Goal: Information Seeking & Learning: Learn about a topic

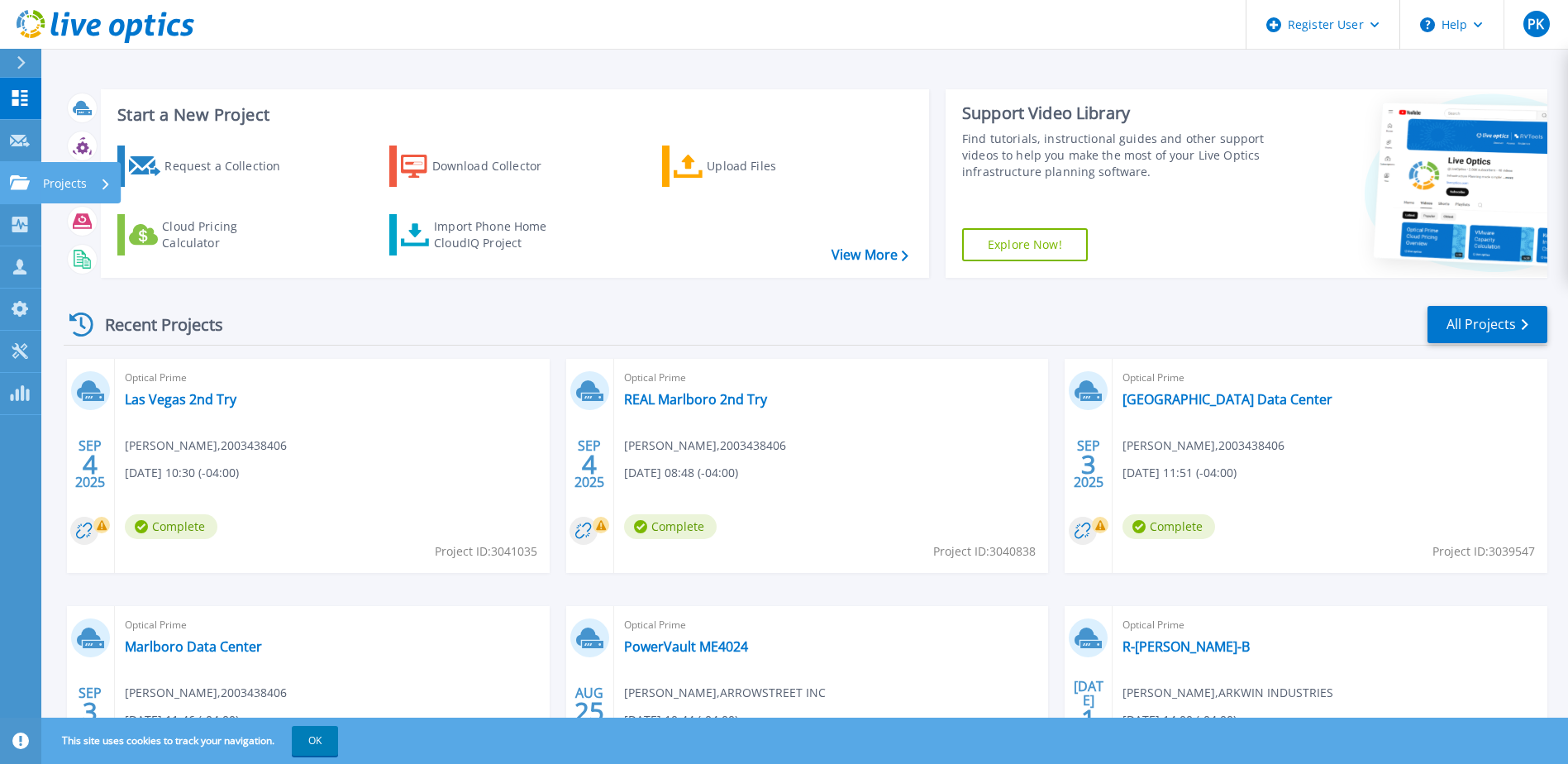
click at [17, 177] on icon at bounding box center [20, 181] width 20 height 14
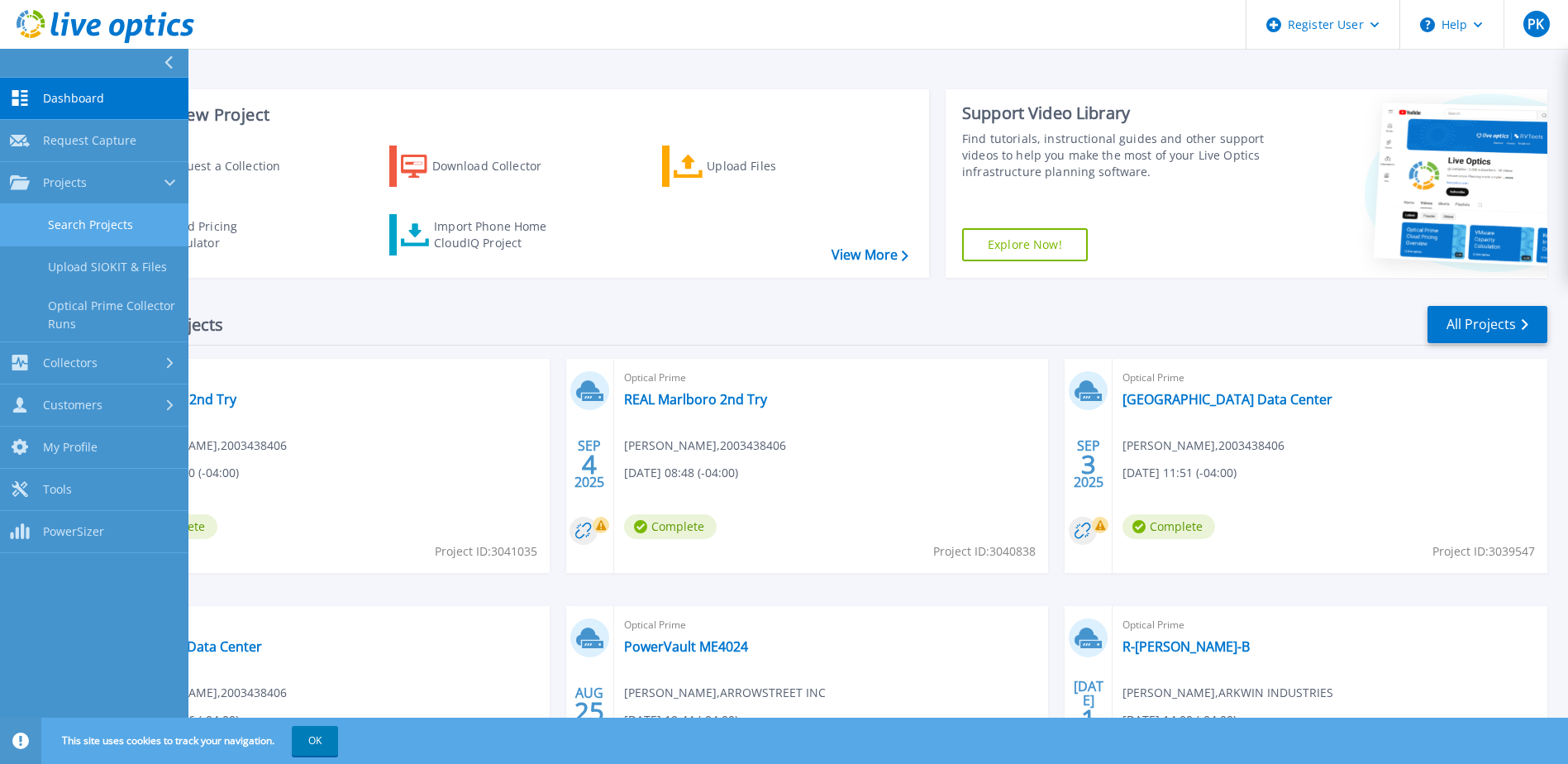
click at [66, 213] on link "Search Projects" at bounding box center [94, 225] width 189 height 42
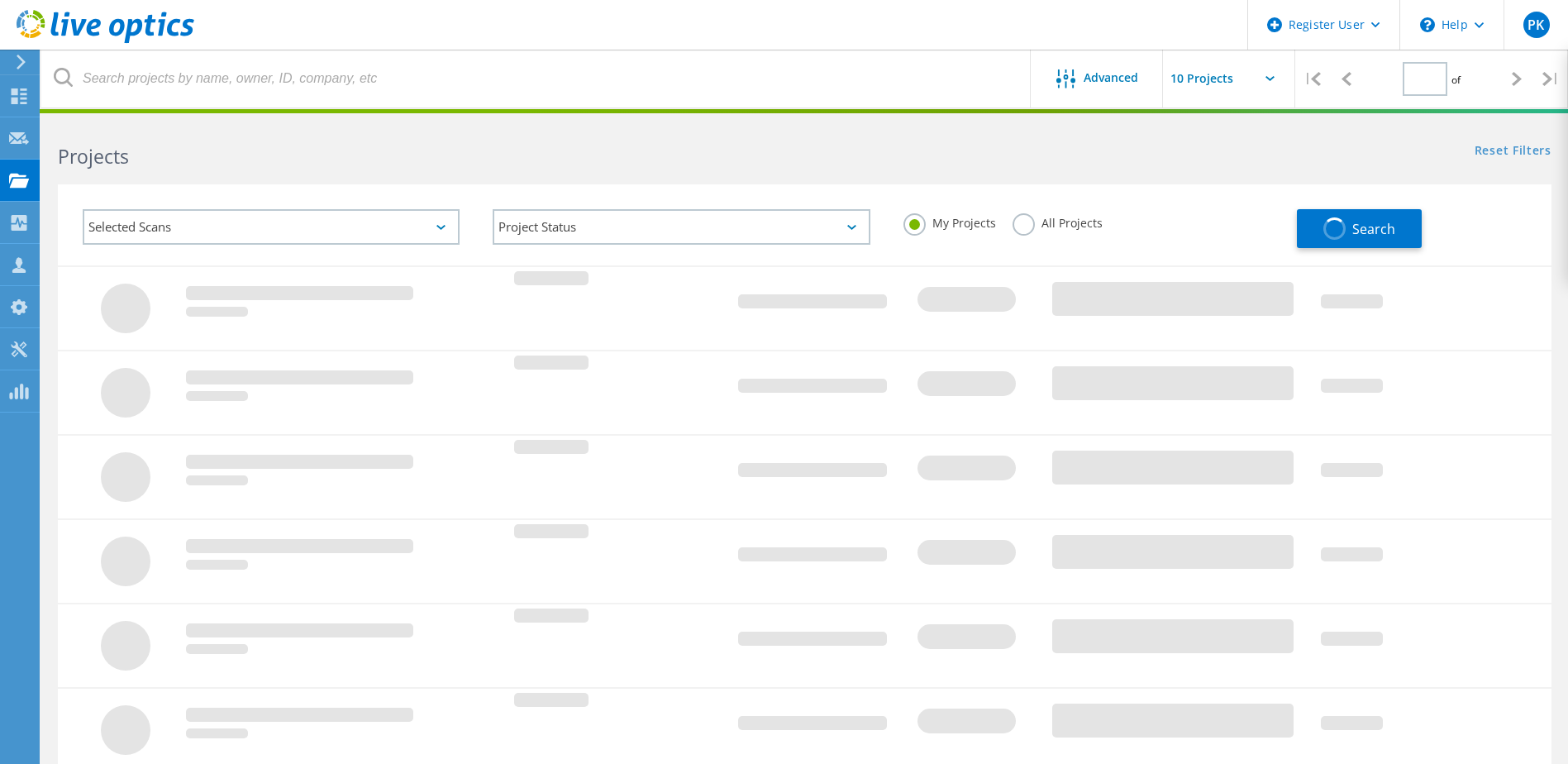
type input "1"
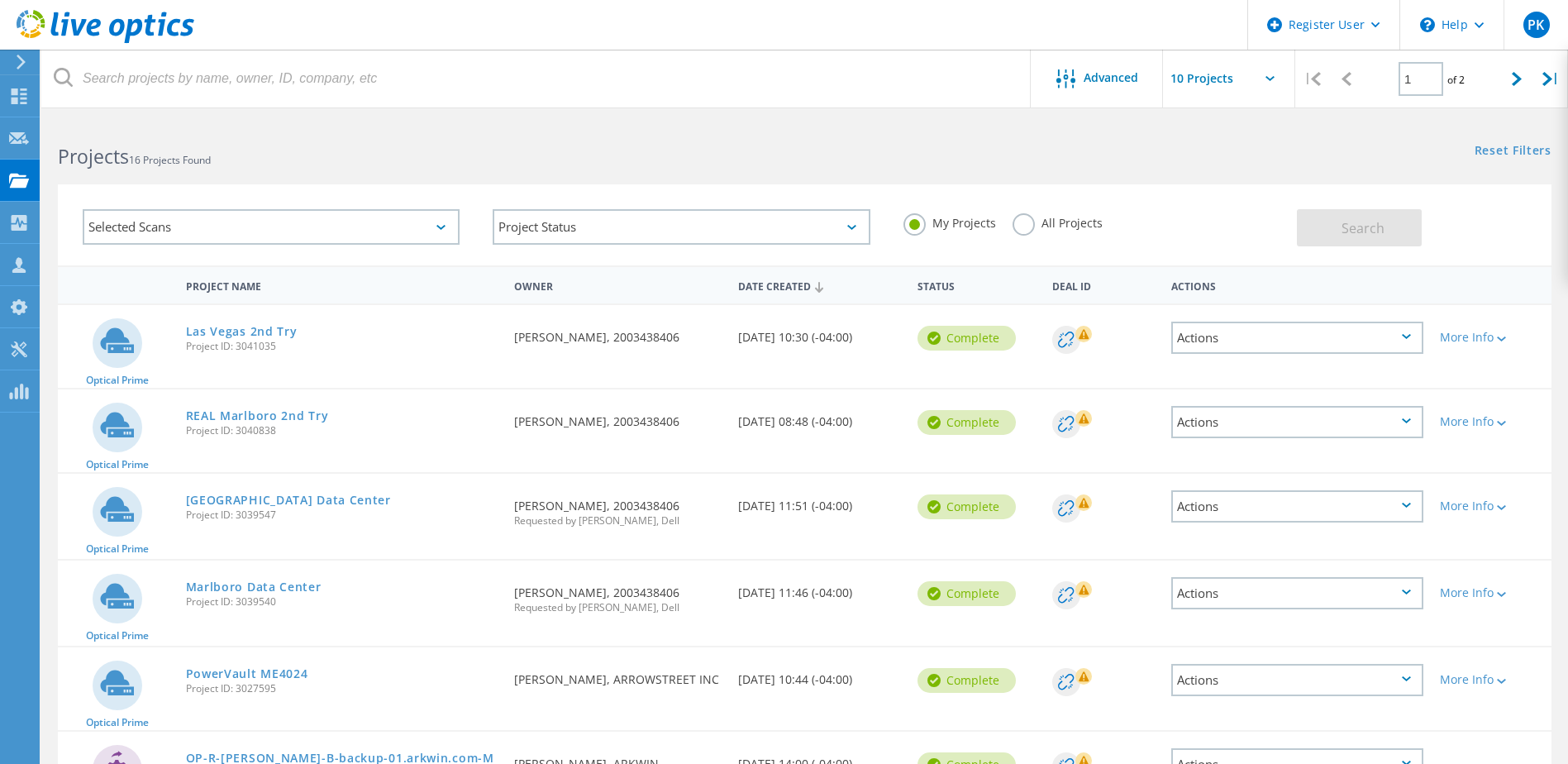
click at [1022, 224] on label "All Projects" at bounding box center [1057, 221] width 90 height 15
click at [0, 0] on input "All Projects" at bounding box center [0, 0] width 0 height 0
click at [222, 326] on link "Las Vegas 2nd Try" at bounding box center [242, 331] width 111 height 12
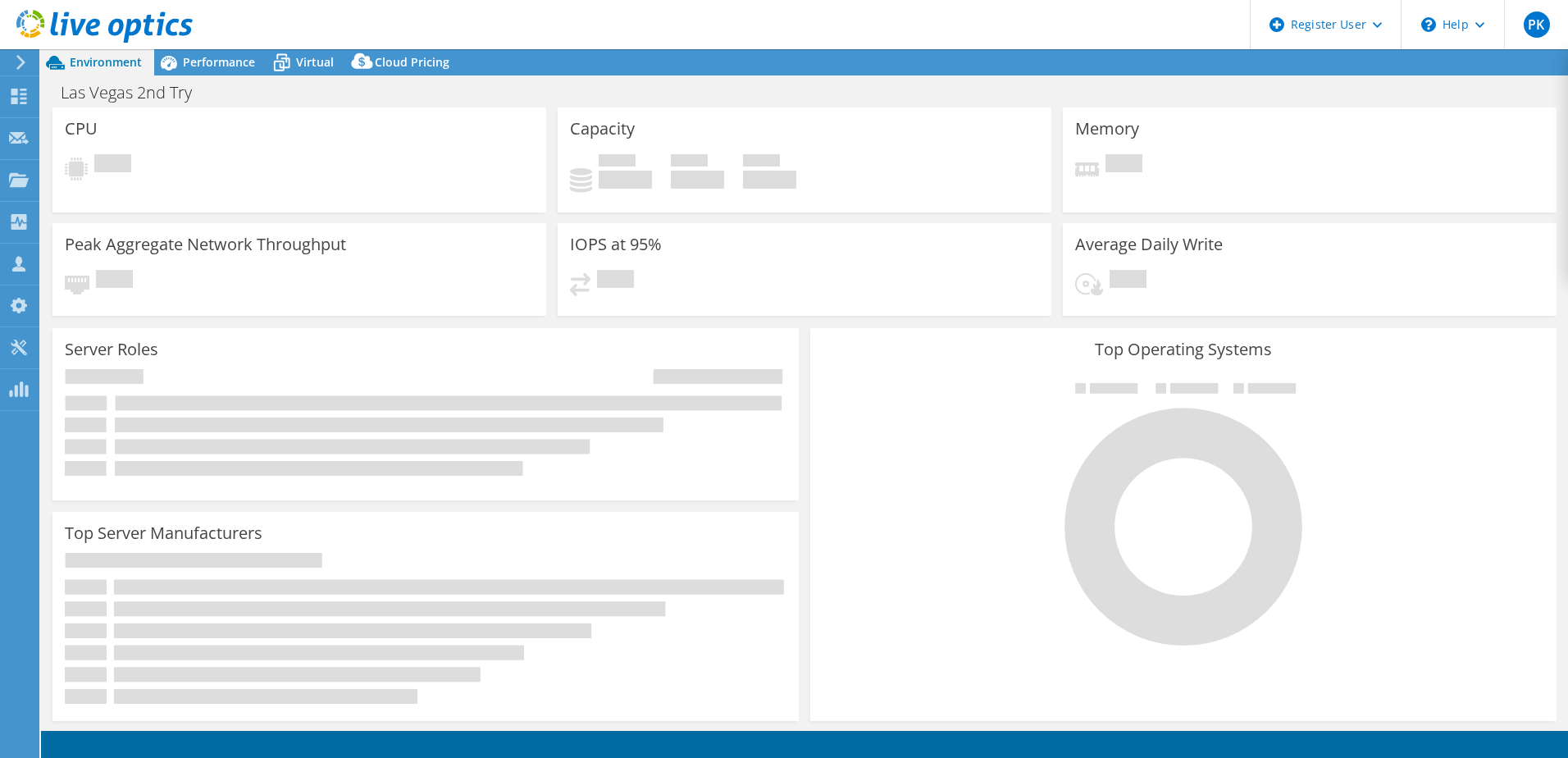
select select "USD"
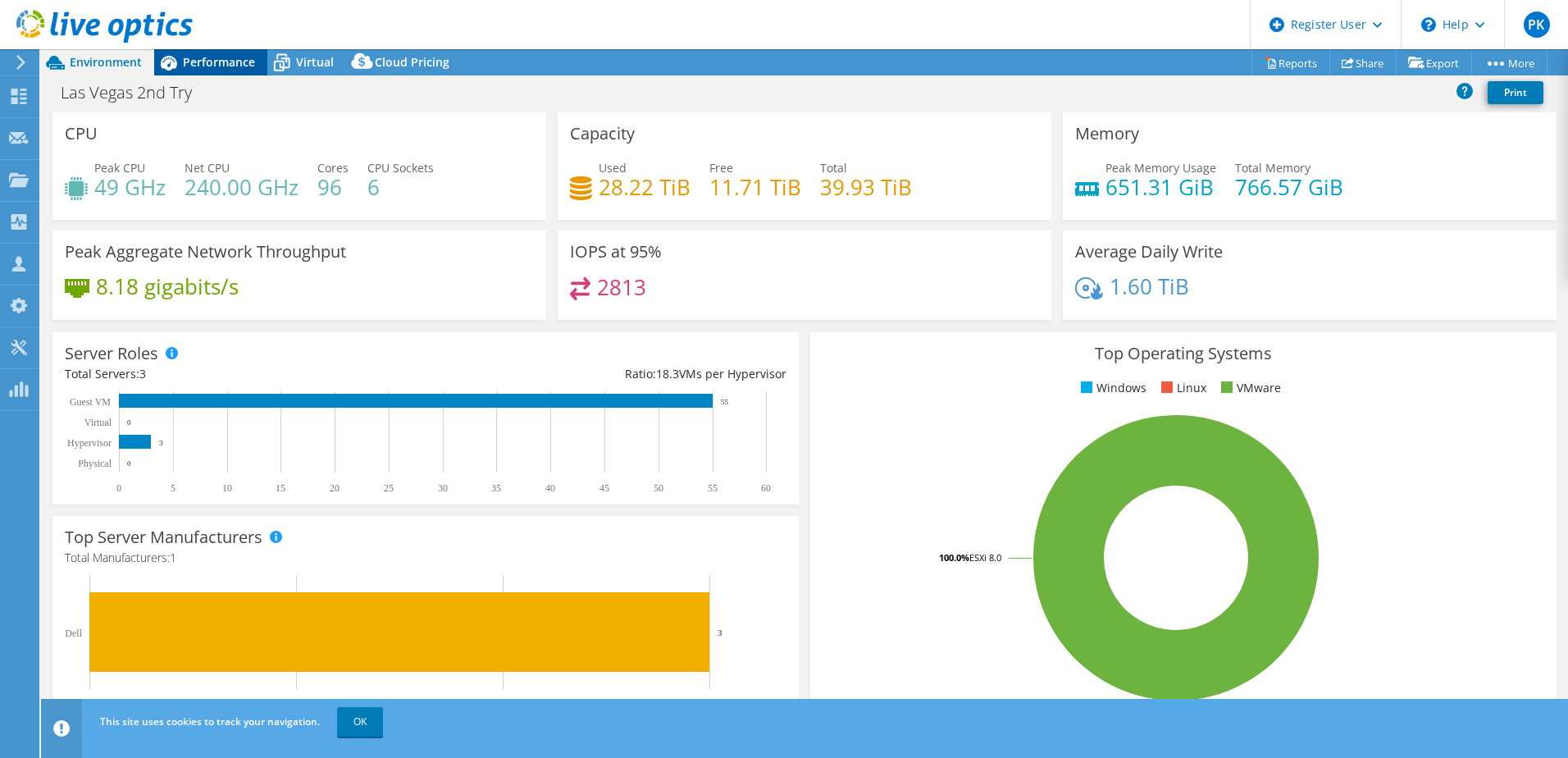
click at [223, 65] on span "Performance" at bounding box center [219, 62] width 72 height 15
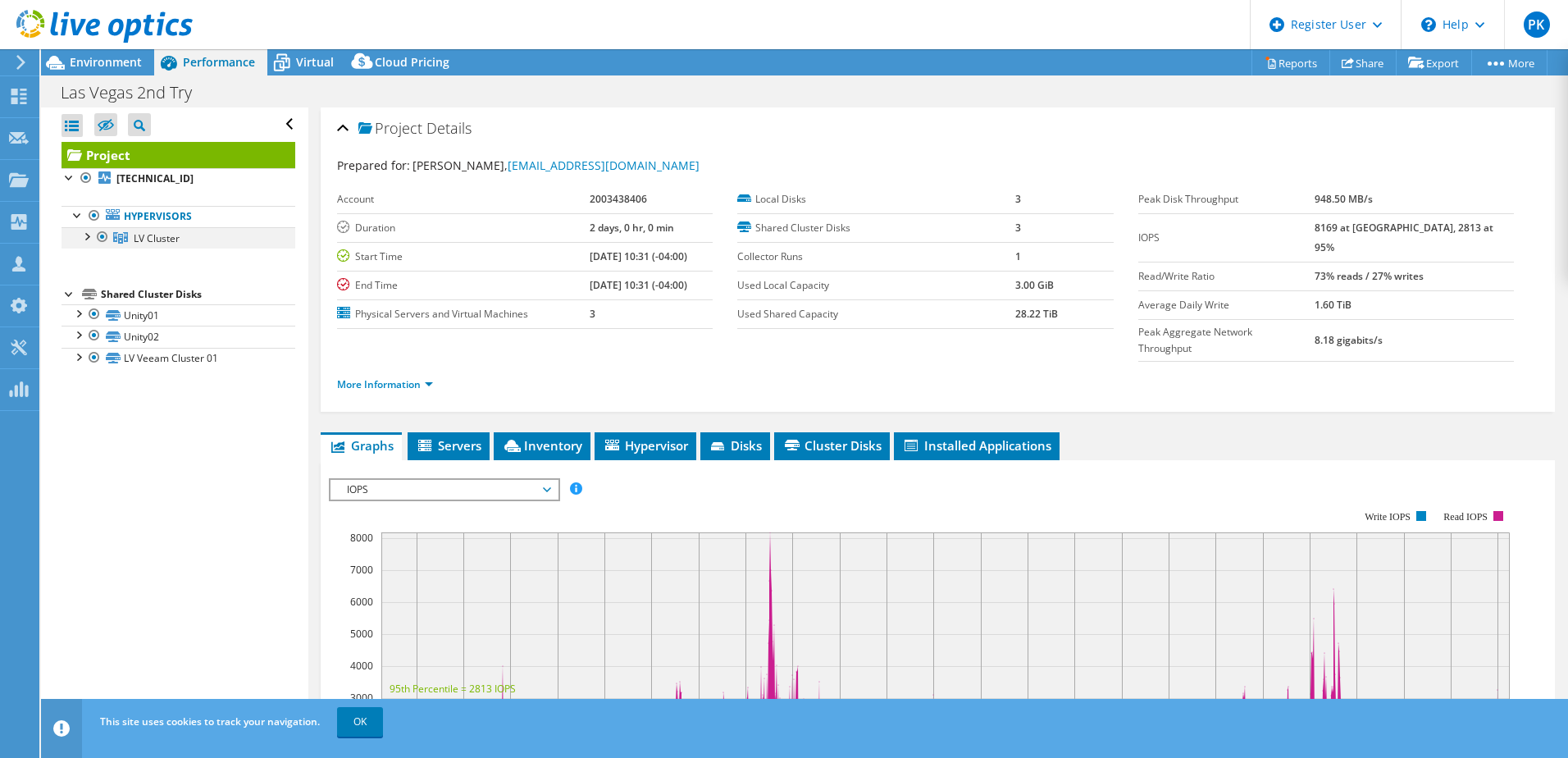
click at [87, 235] on div at bounding box center [86, 235] width 16 height 16
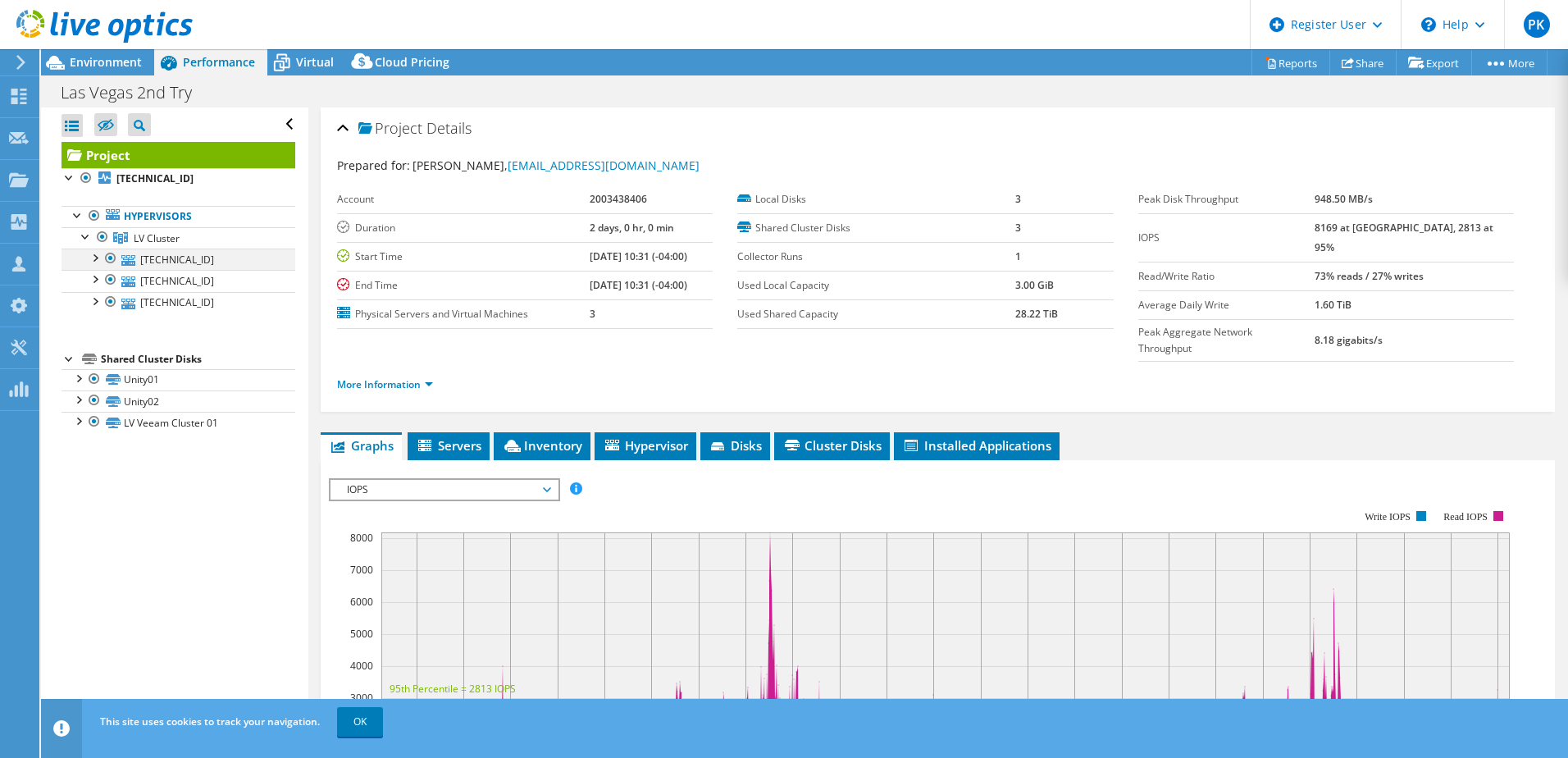
click at [97, 257] on div at bounding box center [94, 257] width 16 height 16
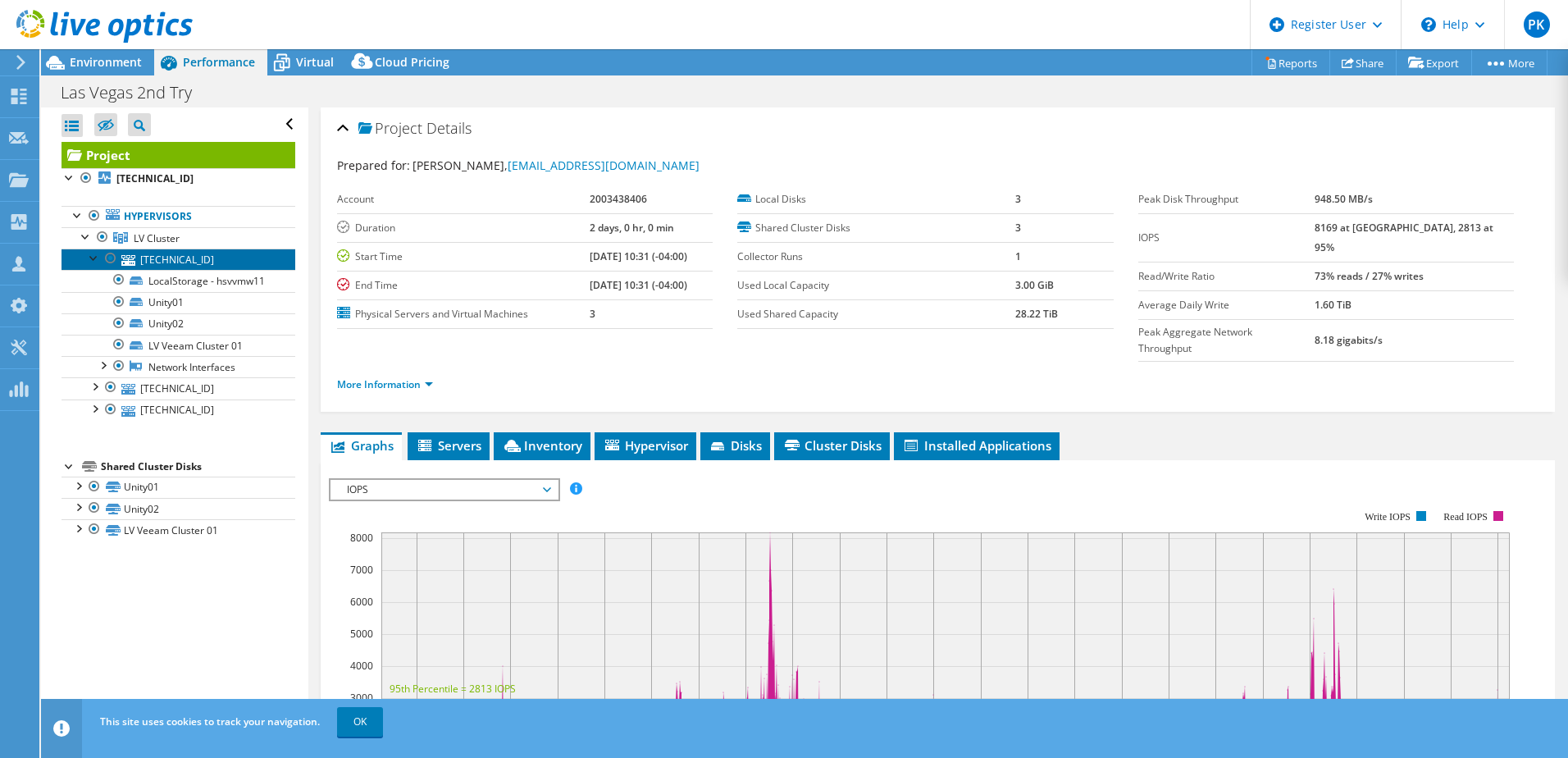
click at [188, 262] on link "[TECHNICAL_ID]" at bounding box center [178, 260] width 233 height 22
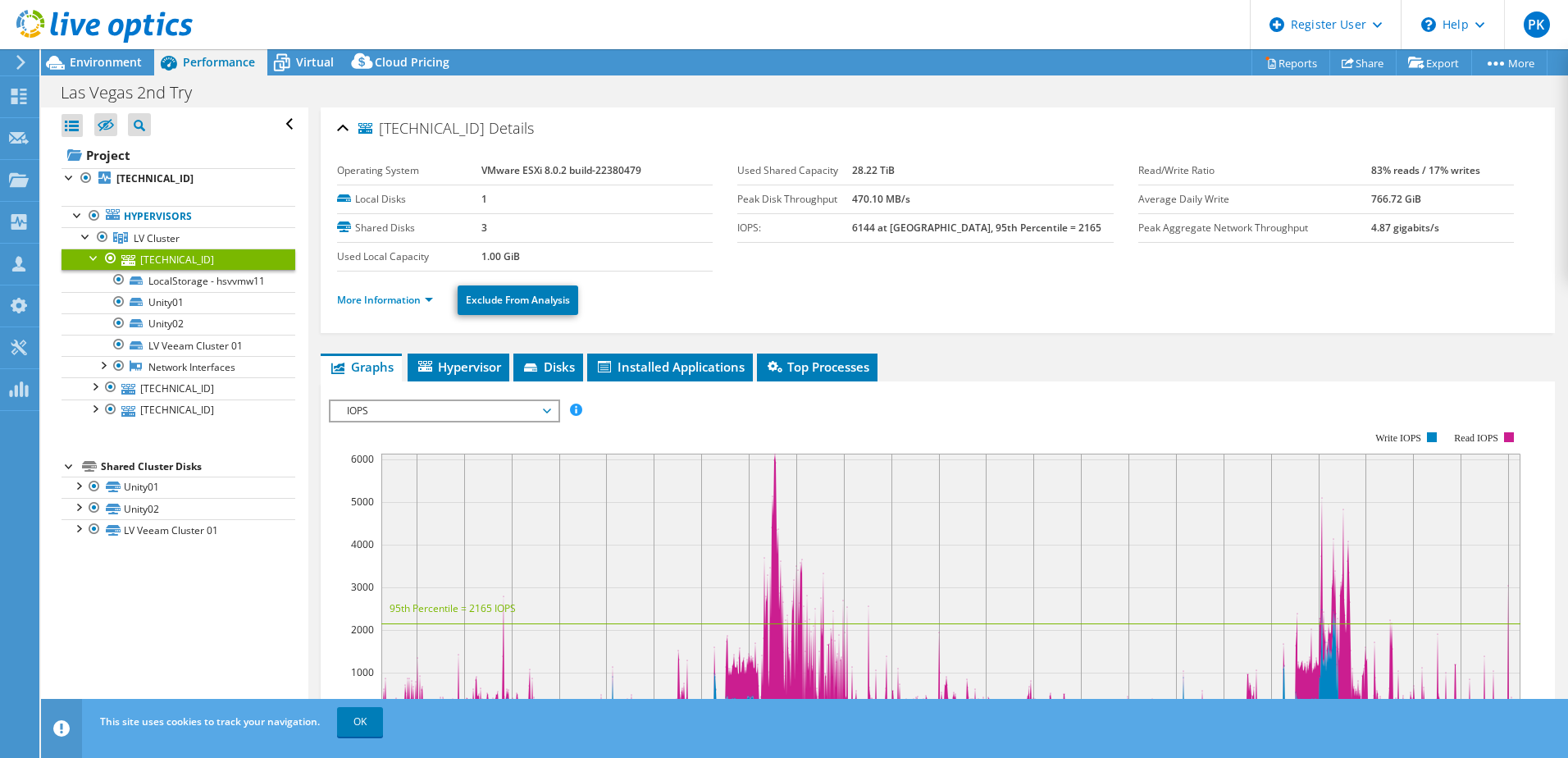
click at [92, 256] on div at bounding box center [94, 257] width 16 height 16
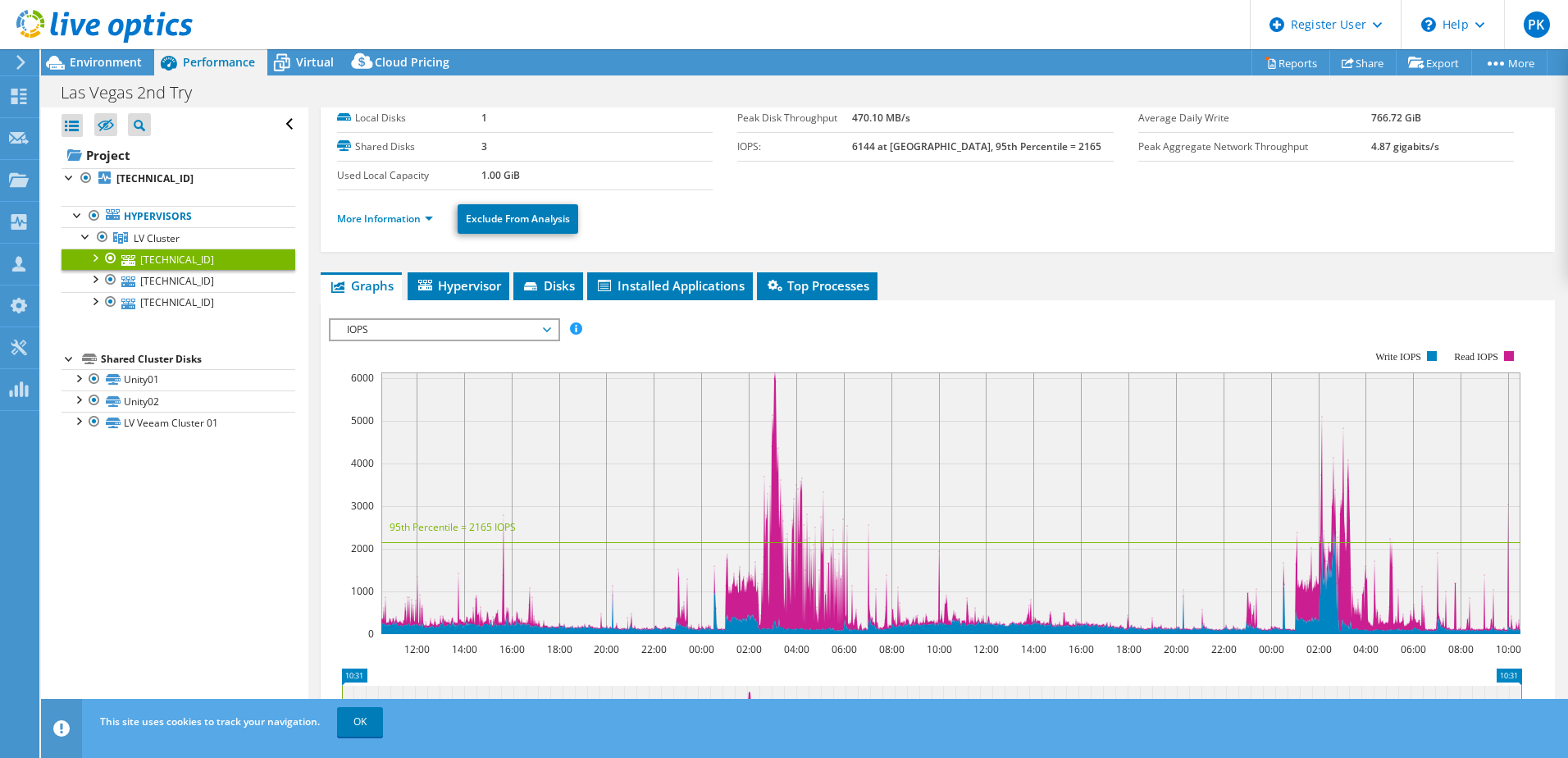
scroll to position [19, 0]
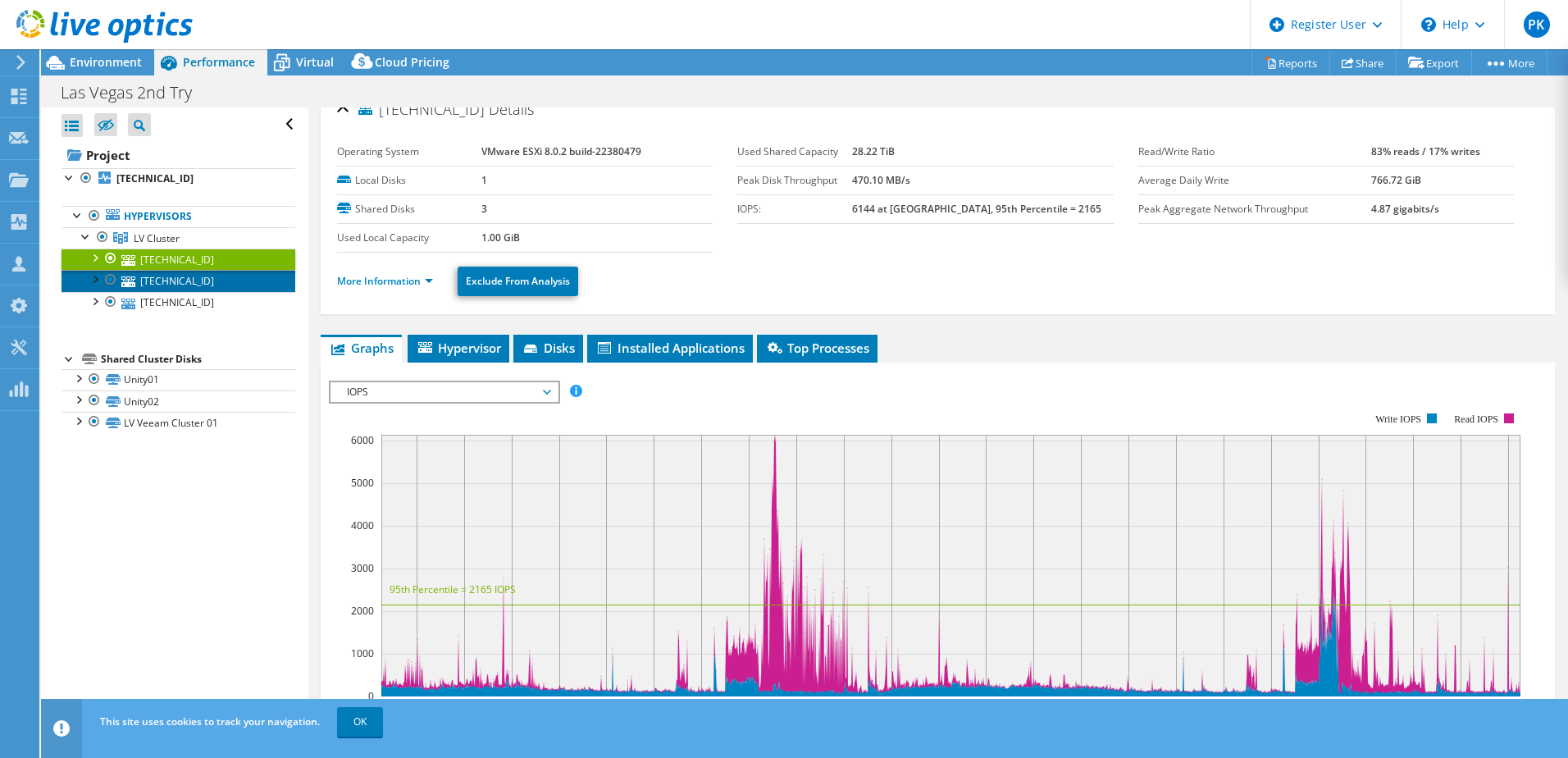
click at [196, 281] on link "[TECHNICAL_ID]" at bounding box center [178, 280] width 233 height 22
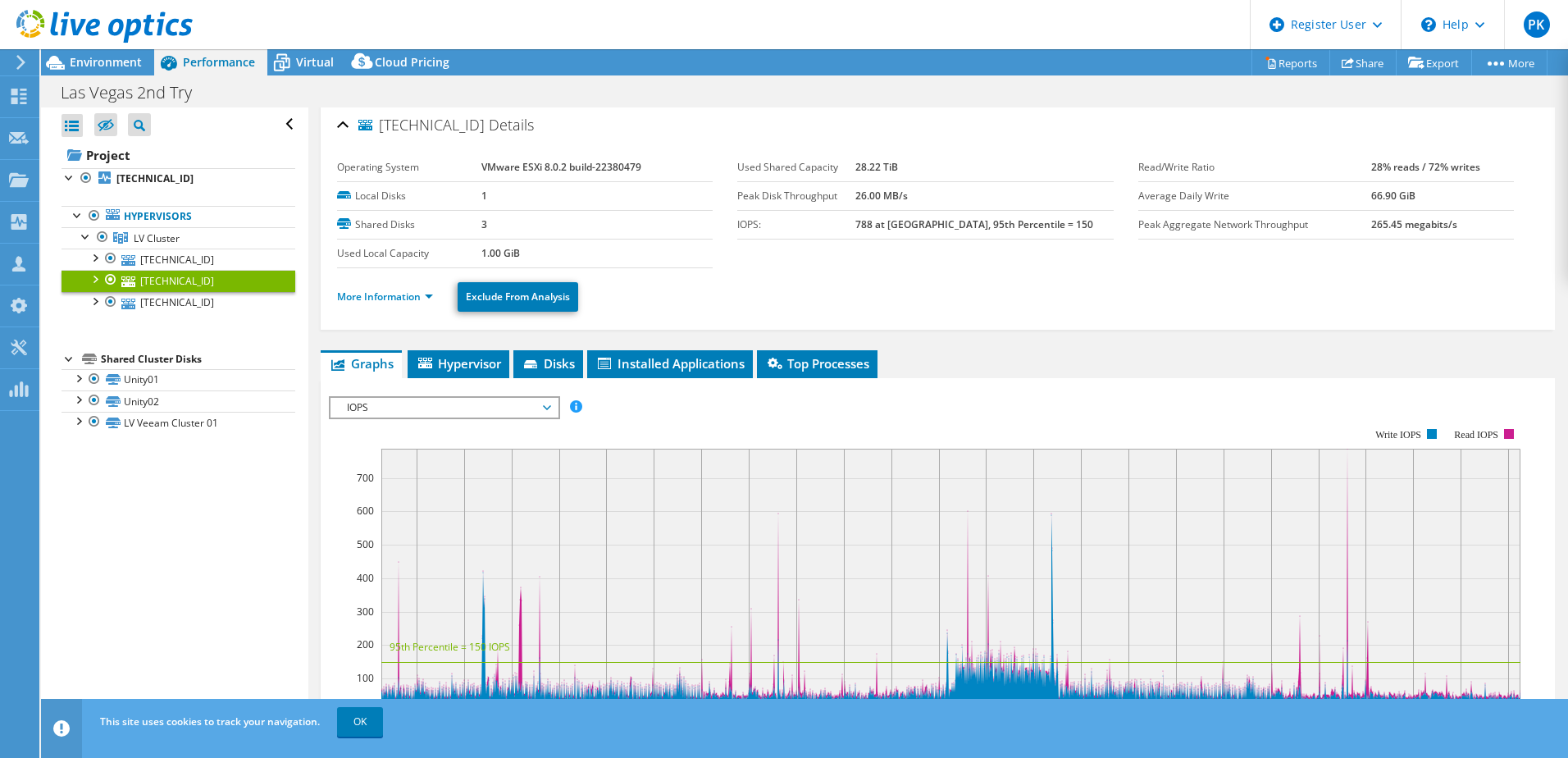
scroll to position [0, 0]
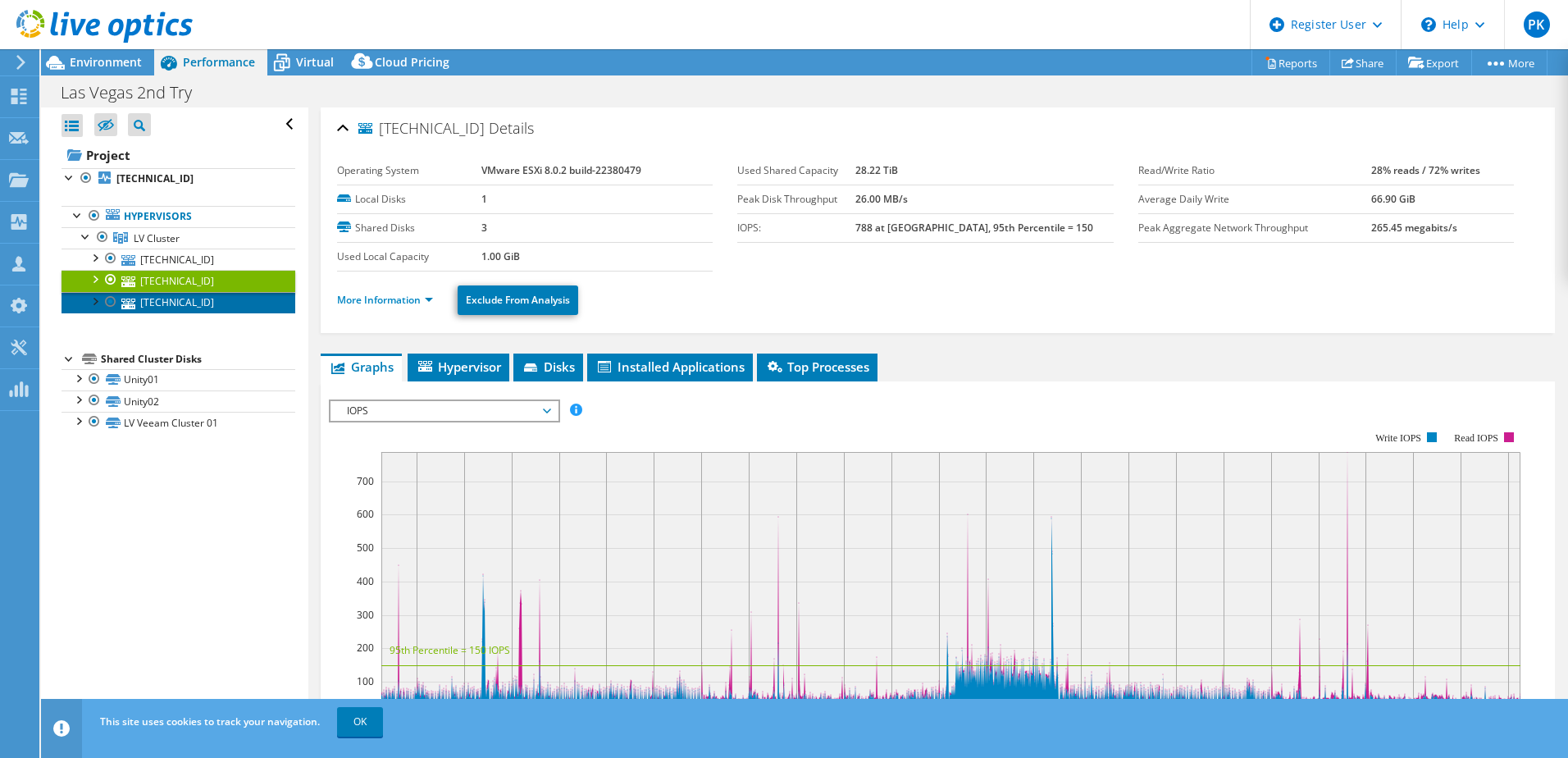
click at [197, 307] on link "[TECHNICAL_ID]" at bounding box center [178, 303] width 233 height 22
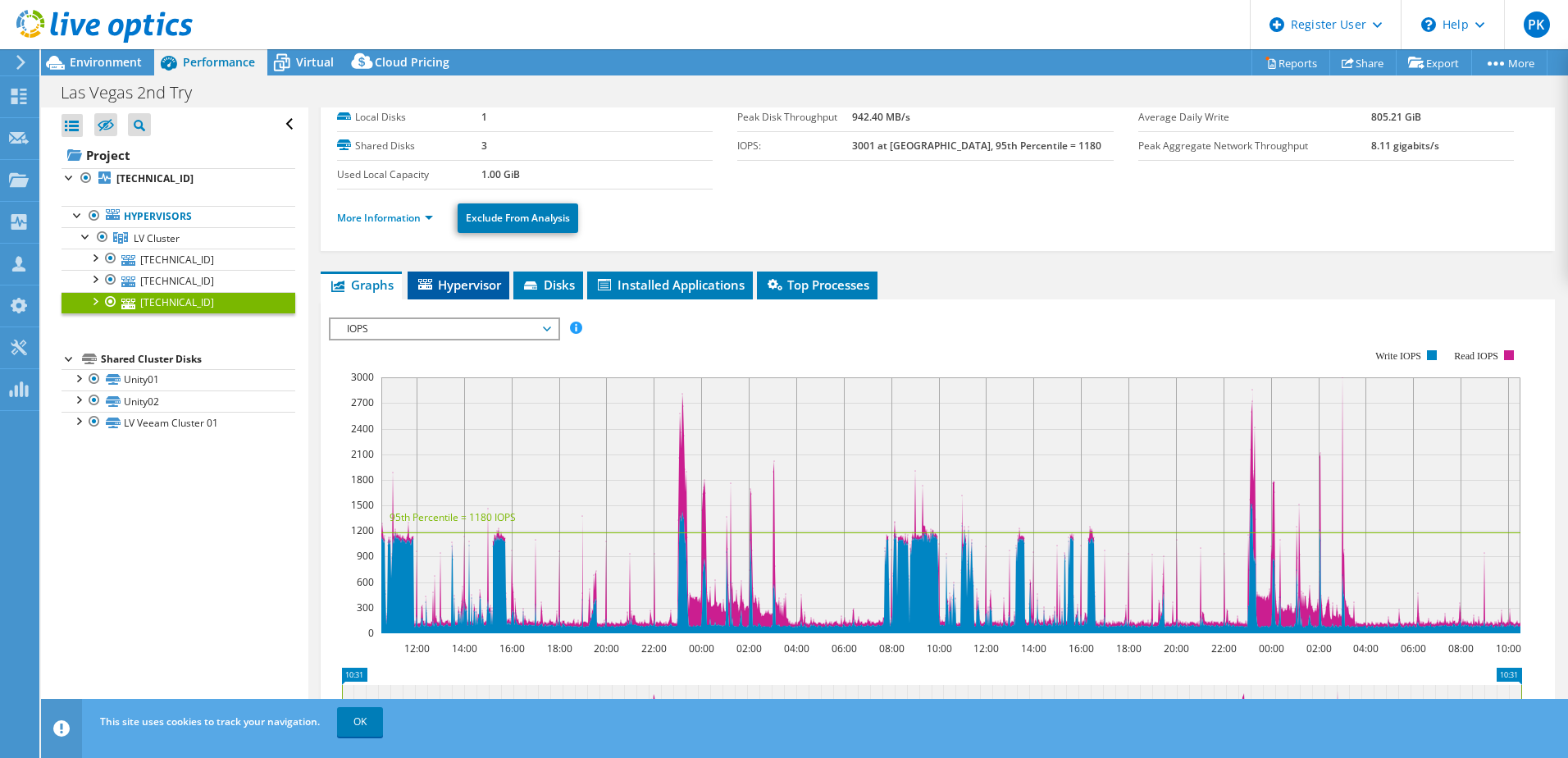
click at [464, 281] on span "Hypervisor" at bounding box center [459, 285] width 85 height 16
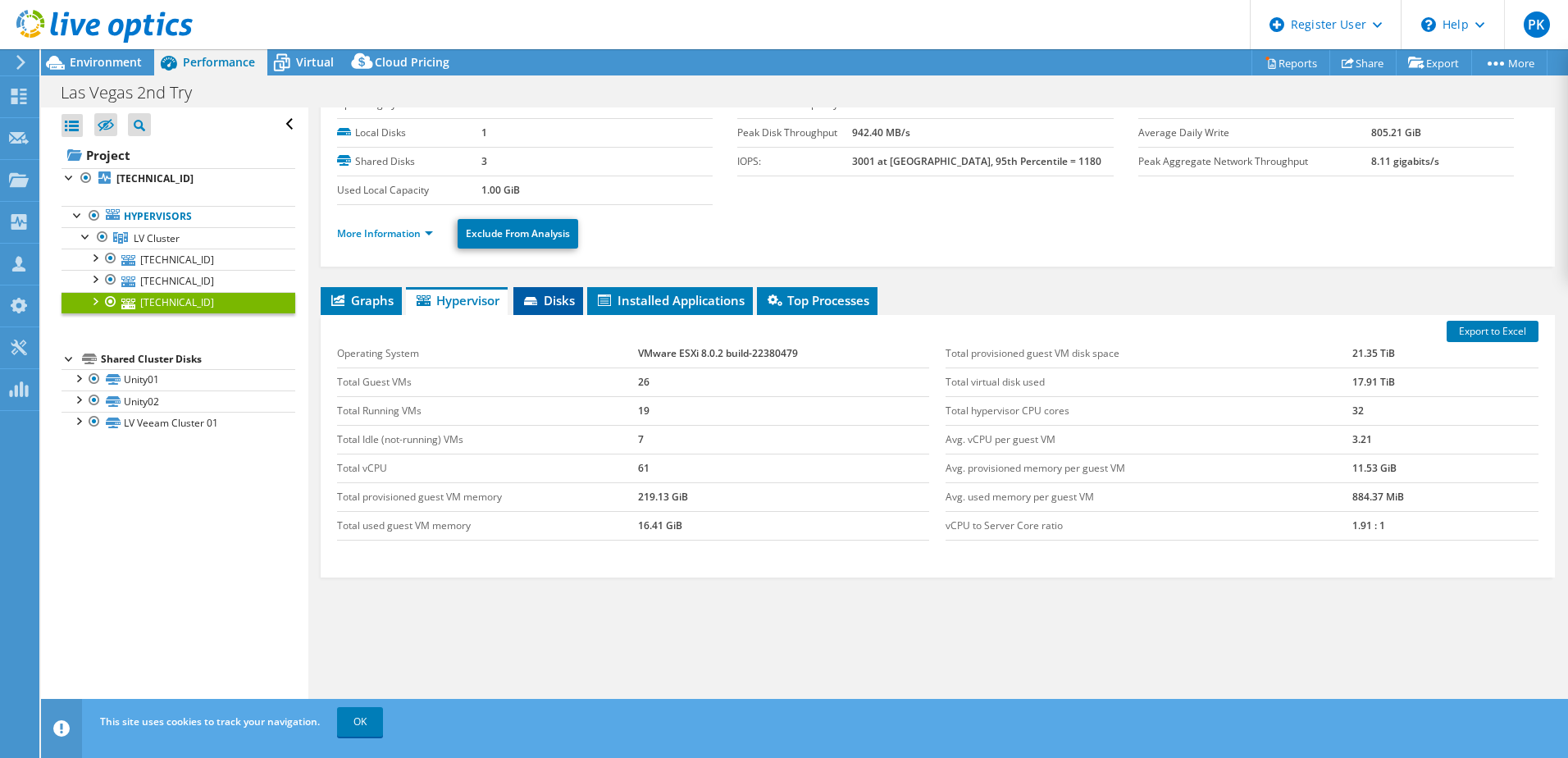
click at [552, 303] on span "Disks" at bounding box center [548, 300] width 53 height 16
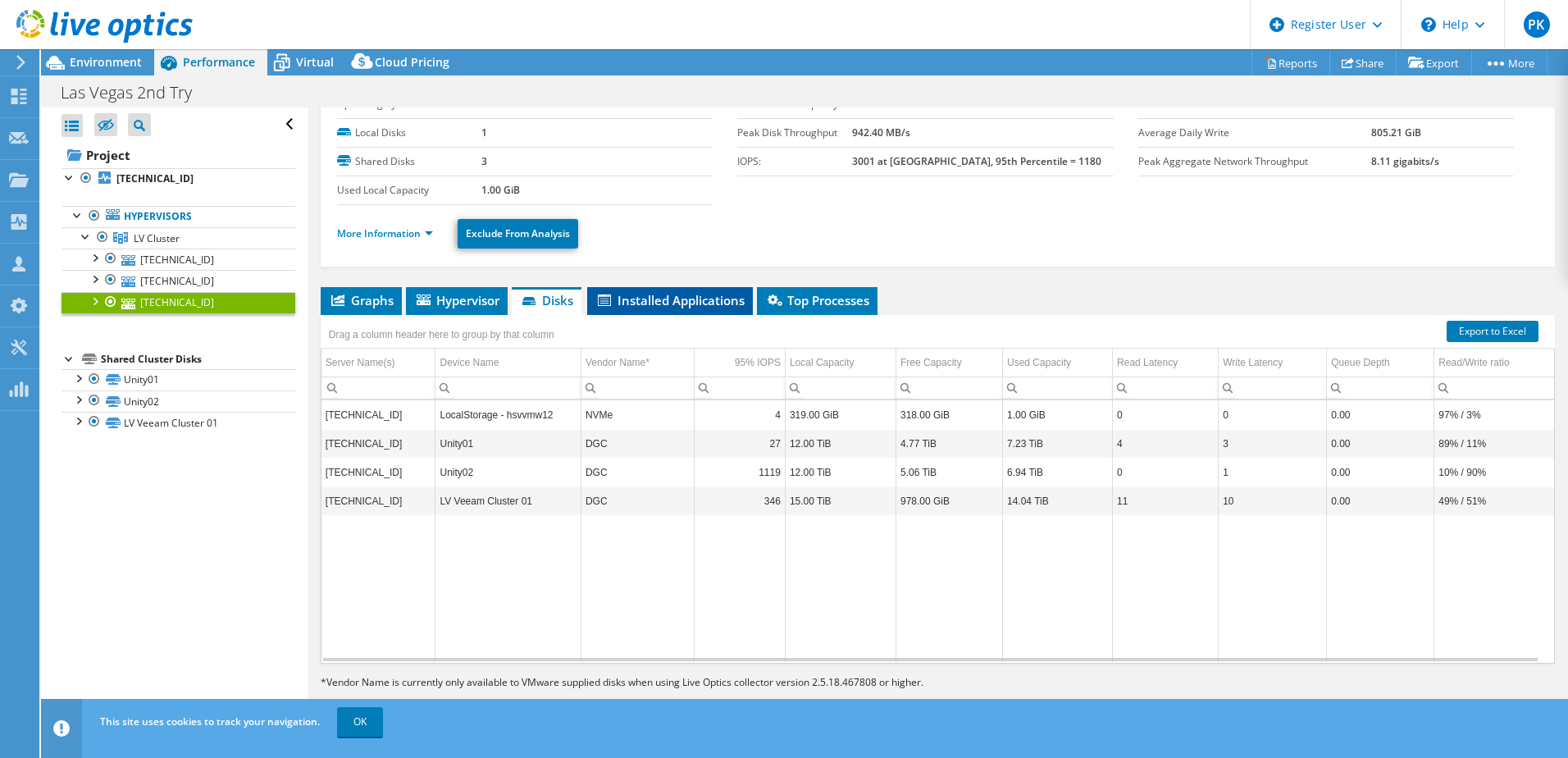
click at [659, 300] on span "Installed Applications" at bounding box center [670, 300] width 149 height 16
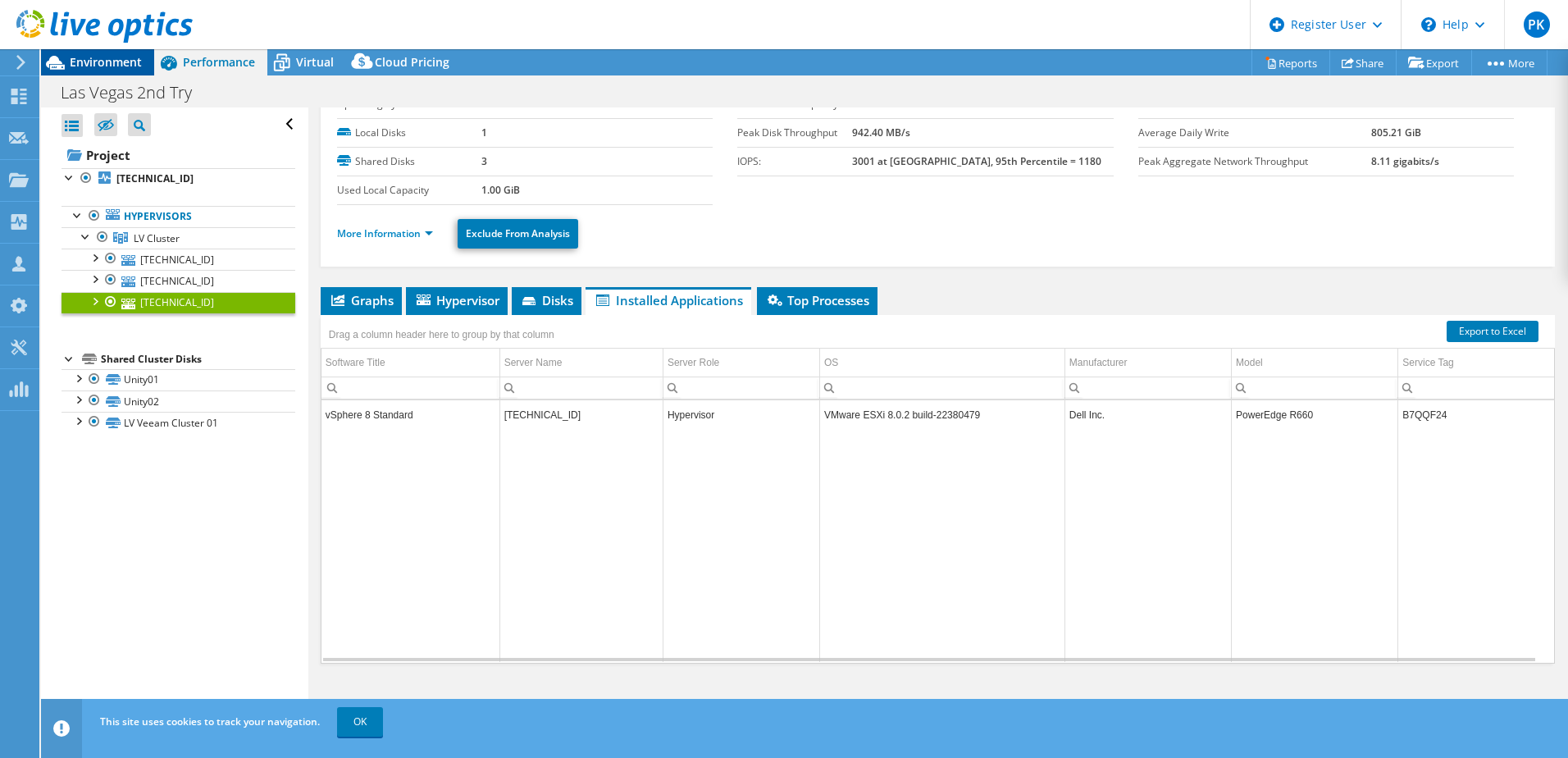
click at [110, 61] on span "Environment" at bounding box center [106, 62] width 72 height 15
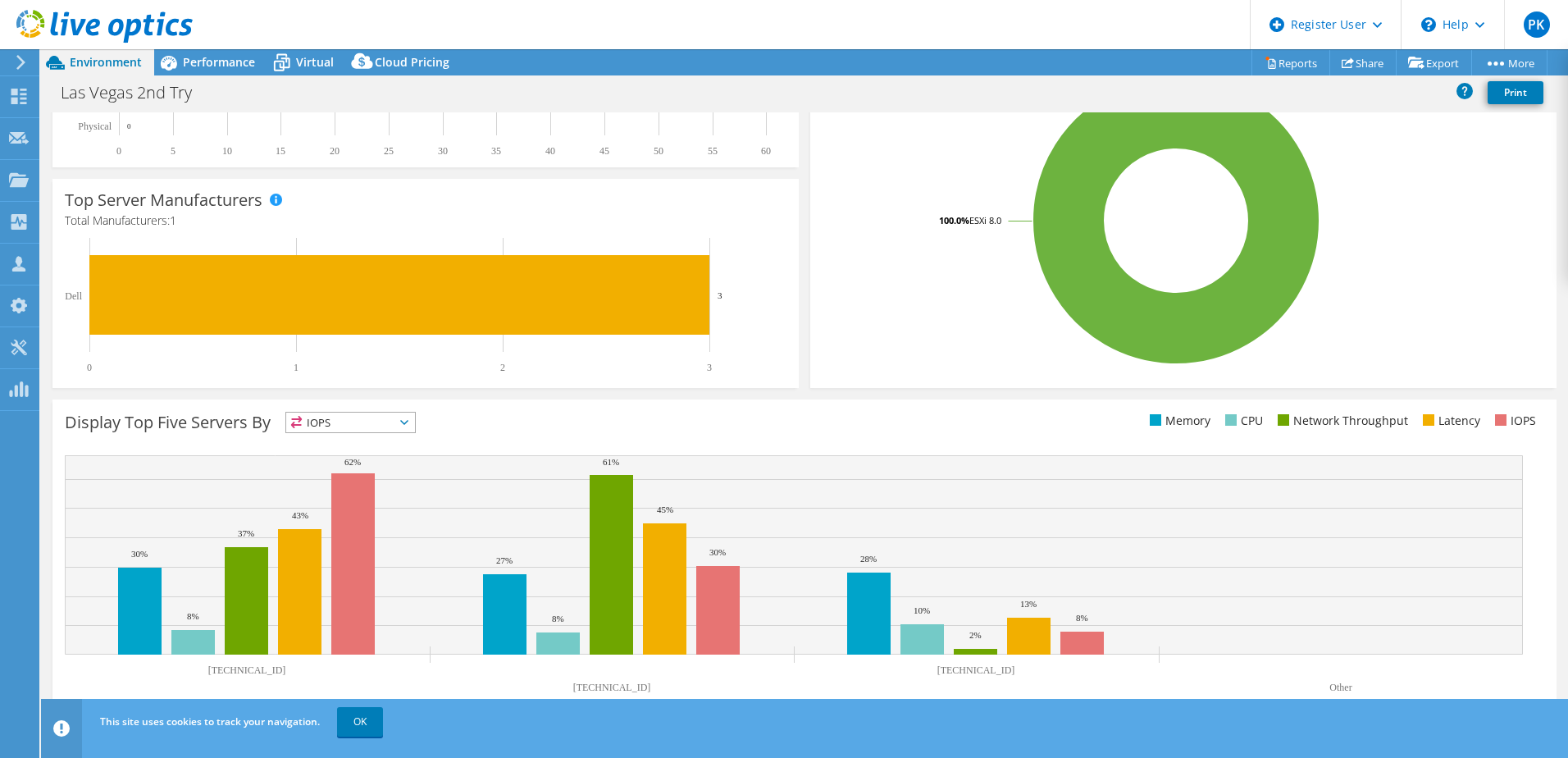
scroll to position [0, 0]
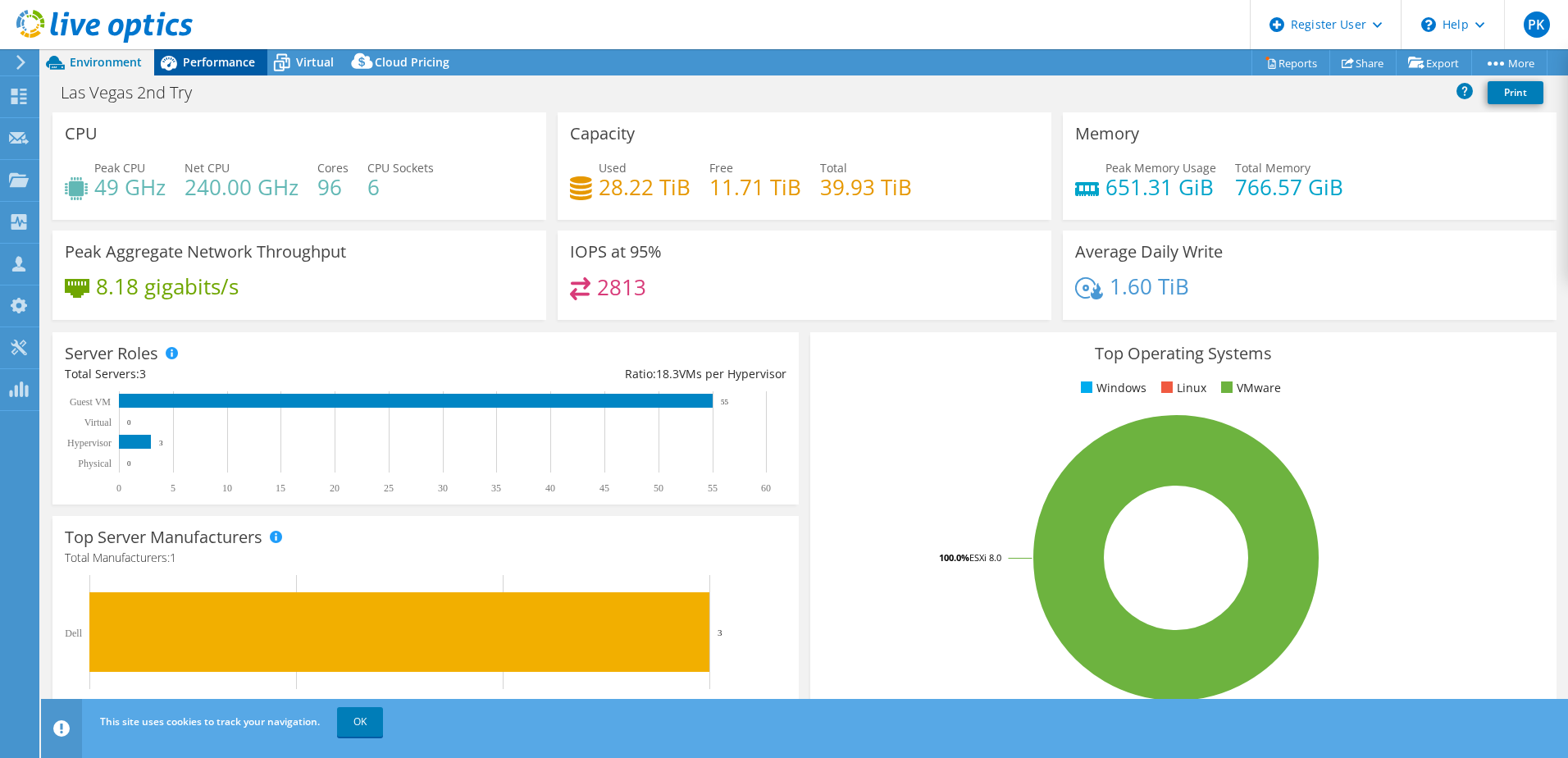
click at [229, 61] on span "Performance" at bounding box center [219, 62] width 72 height 15
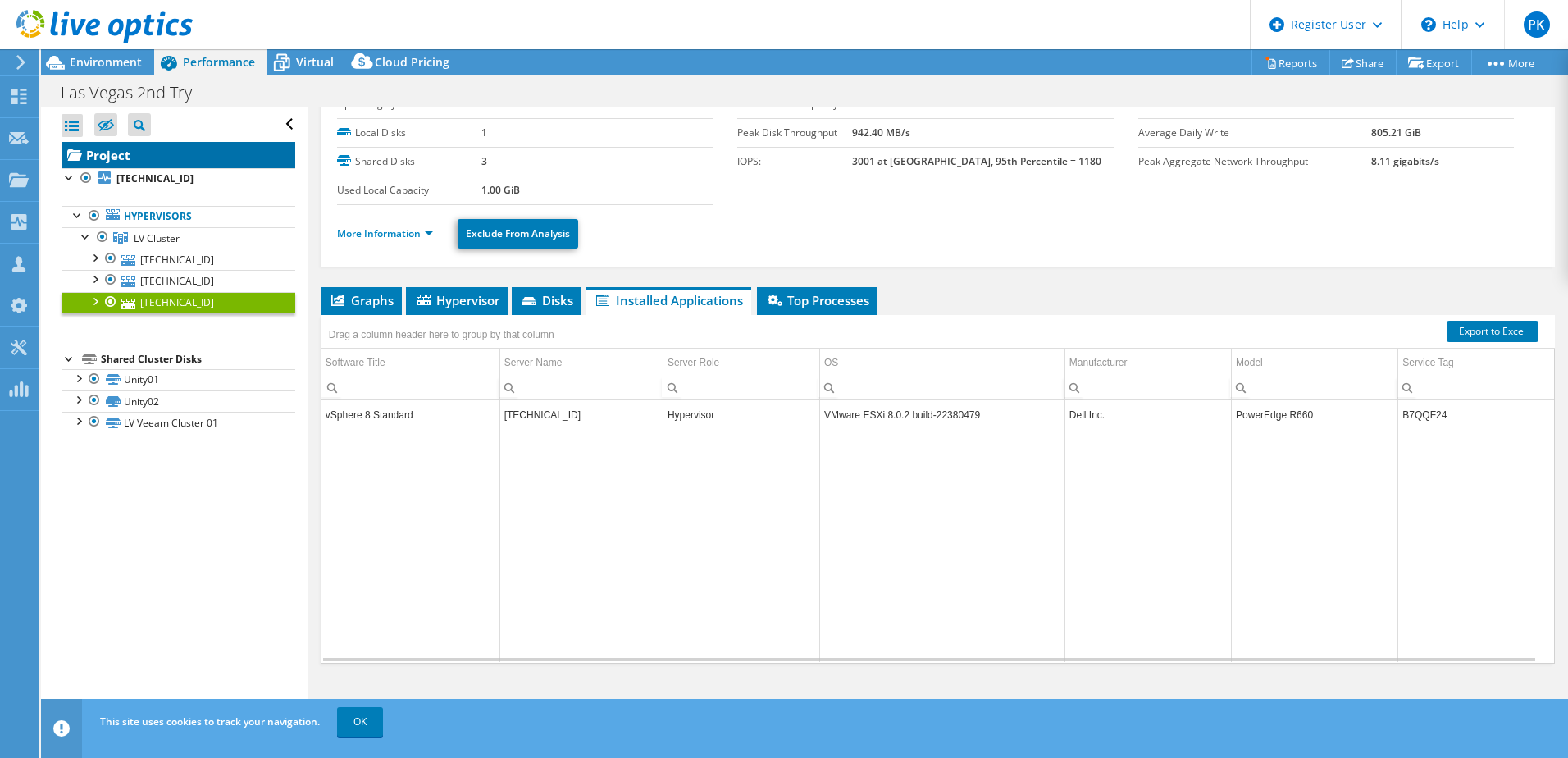
click at [107, 162] on link "Project" at bounding box center [178, 155] width 233 height 26
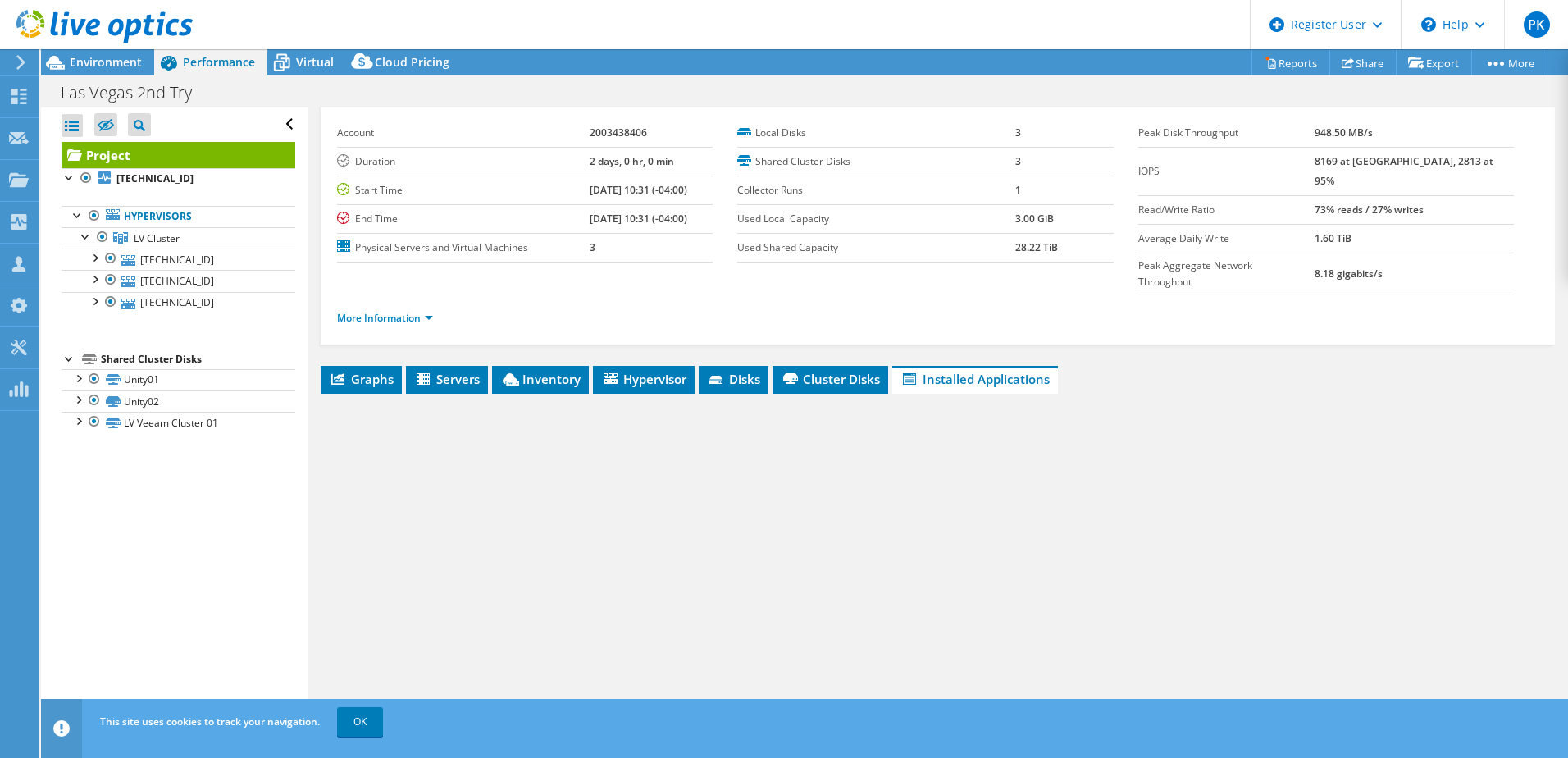
scroll to position [82, 0]
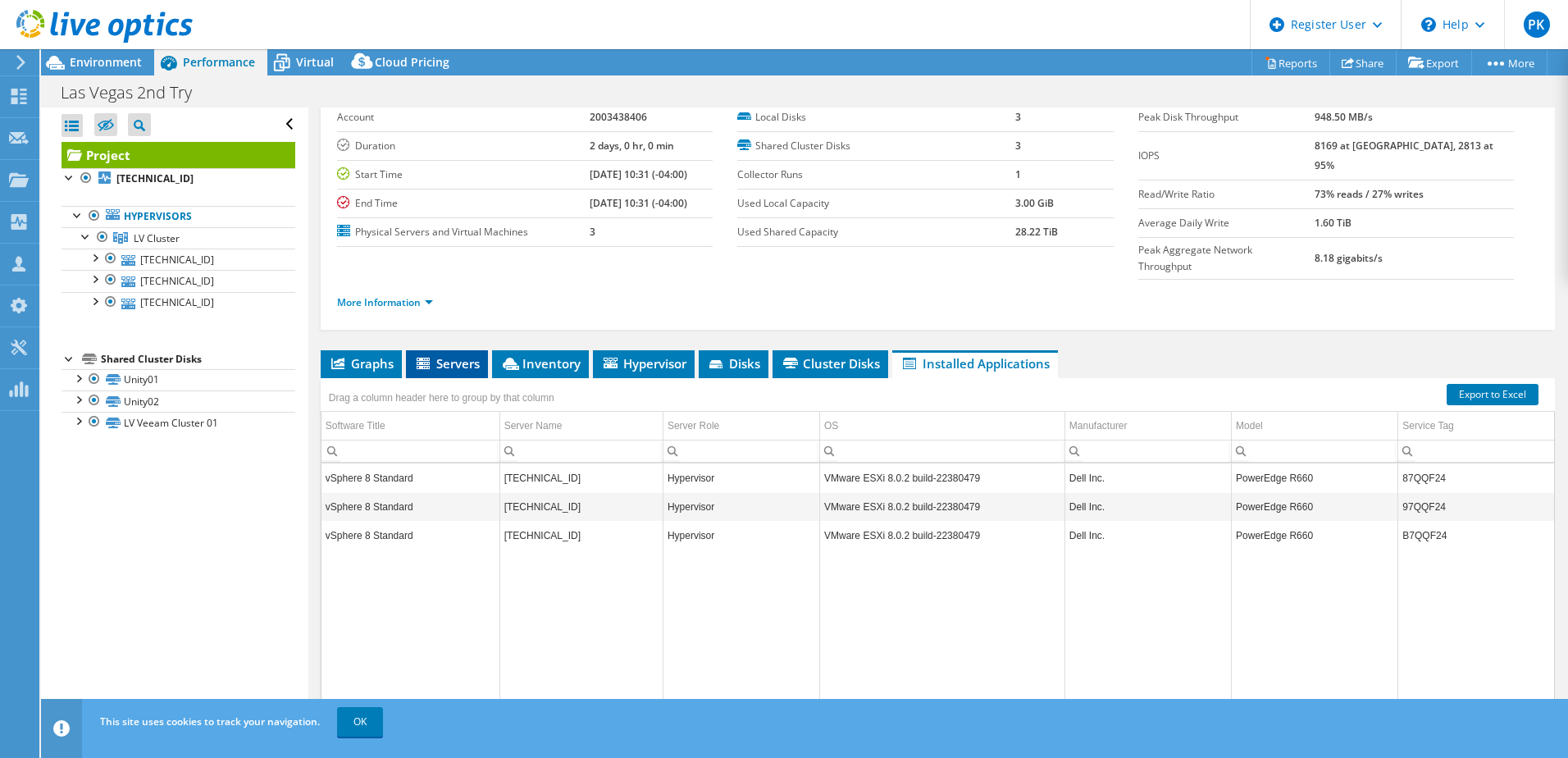
click at [446, 355] on span "Servers" at bounding box center [447, 364] width 66 height 16
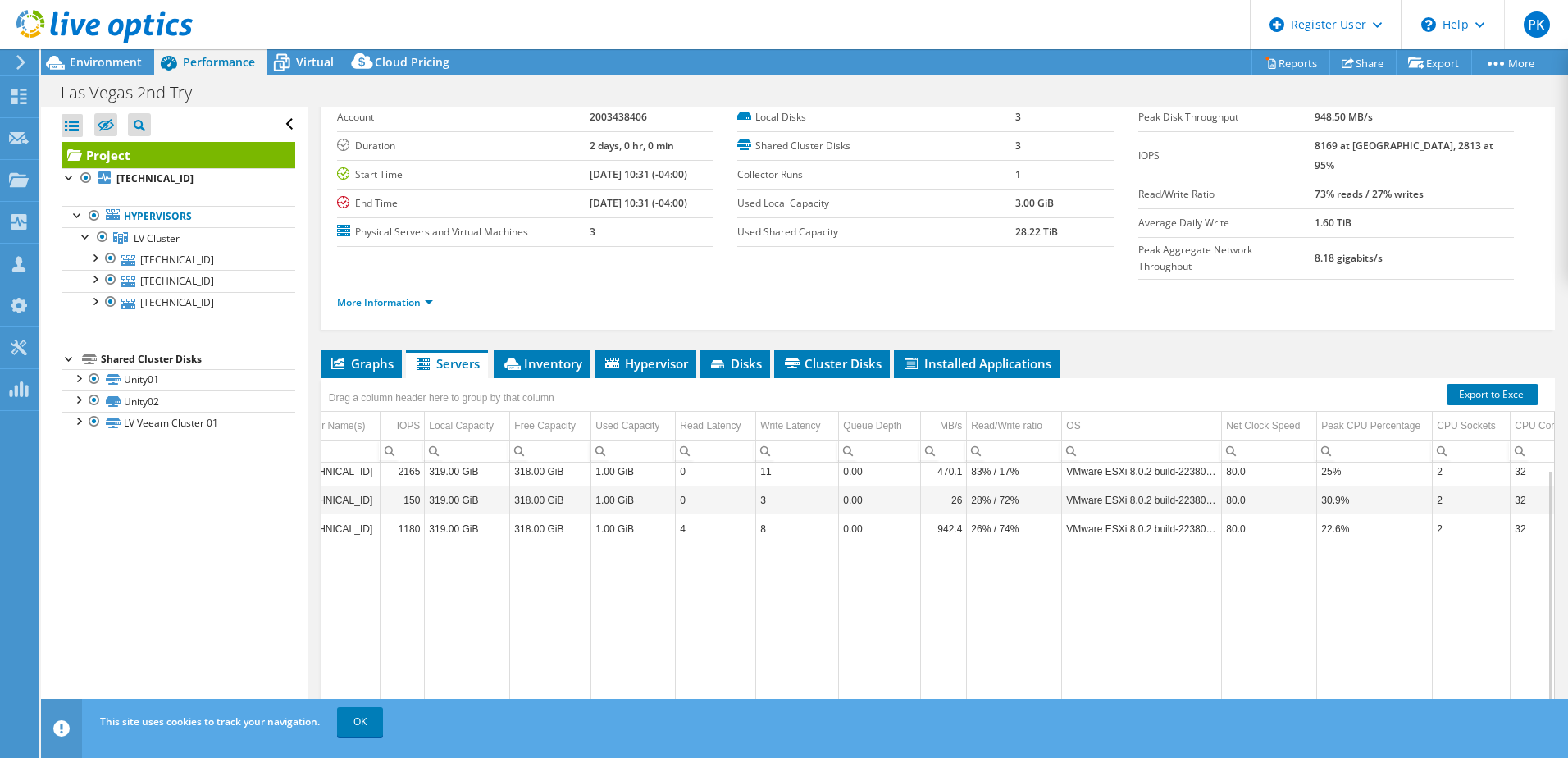
scroll to position [6, 0]
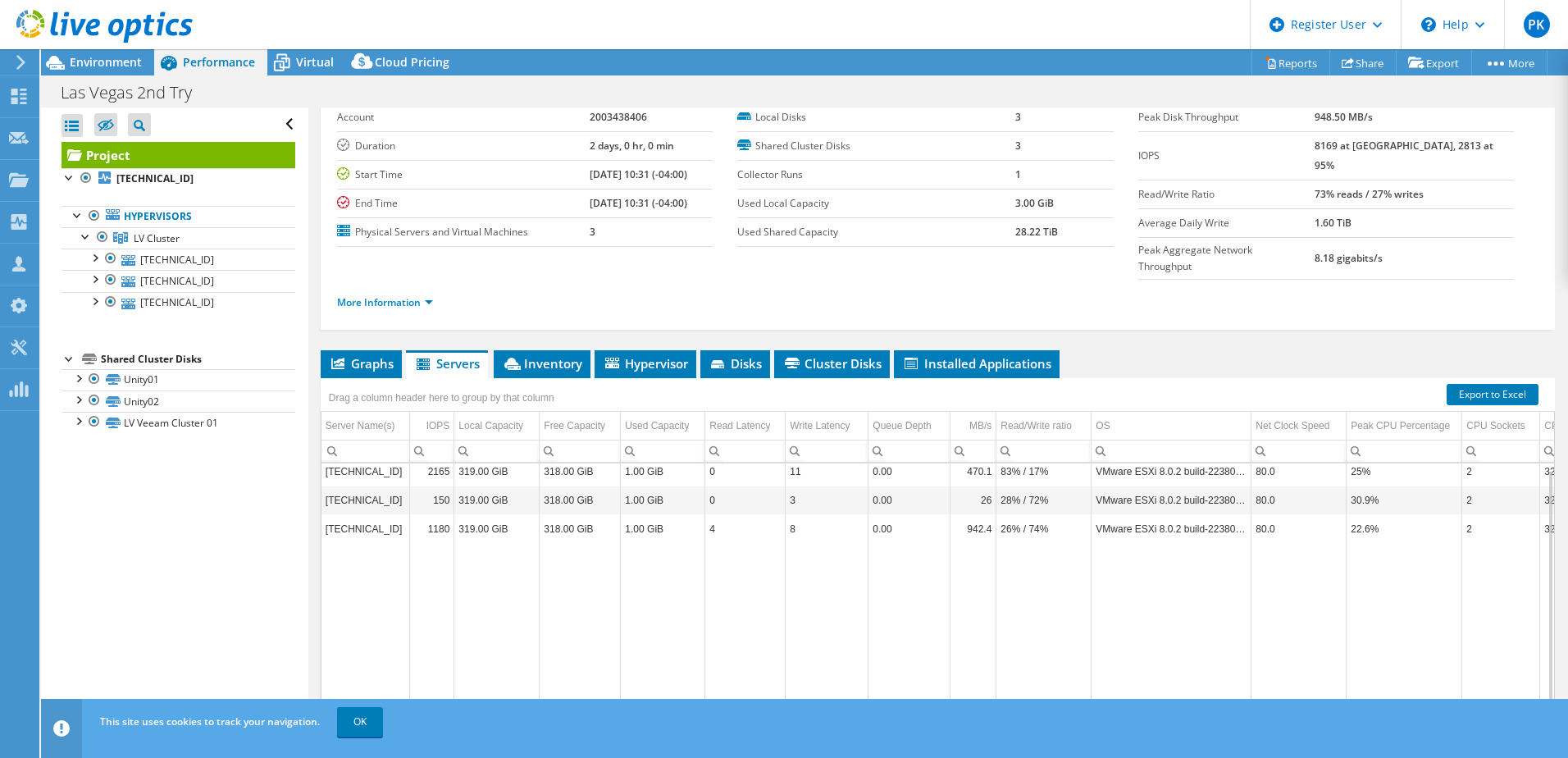
drag, startPoint x: 838, startPoint y: 688, endPoint x: 724, endPoint y: 642, distance: 122.9
click at [737, 651] on body "PK Dell User [PERSON_NAME] [PERSON_NAME][EMAIL_ADDRESS][PERSON_NAME][DOMAIN_NAM…" at bounding box center [784, 379] width 1568 height 758
click at [559, 355] on span "Inventory" at bounding box center [542, 364] width 81 height 16
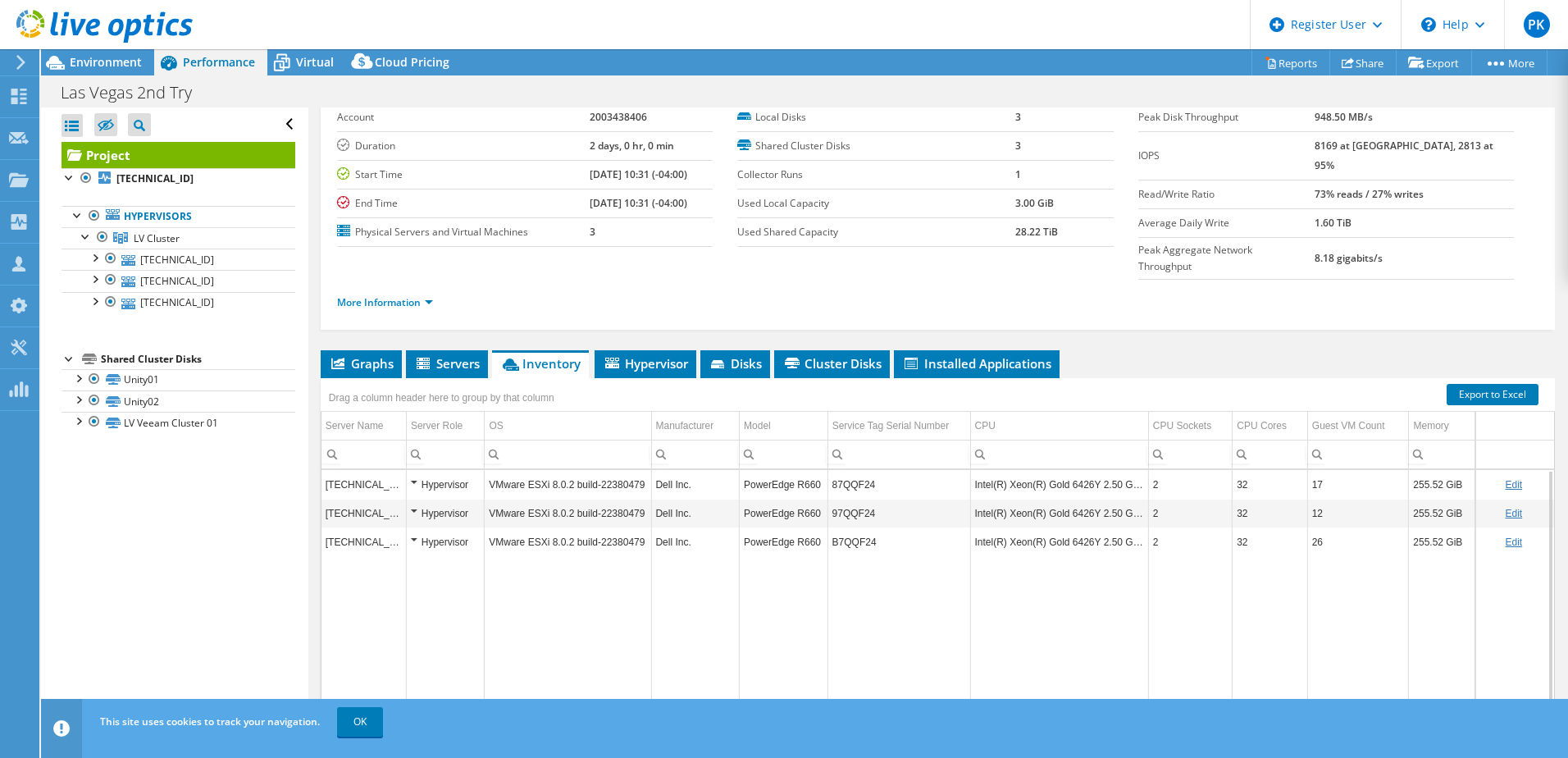
drag, startPoint x: 760, startPoint y: 688, endPoint x: 868, endPoint y: 688, distance: 108.0
click at [863, 690] on body "PK Dell User [PERSON_NAME] [PERSON_NAME][EMAIL_ADDRESS][PERSON_NAME][DOMAIN_NAM…" at bounding box center [784, 379] width 1568 height 758
drag, startPoint x: 877, startPoint y: 452, endPoint x: 826, endPoint y: 463, distance: 52.2
click at [828, 469] on td "87QQF24" at bounding box center [899, 484] width 143 height 29
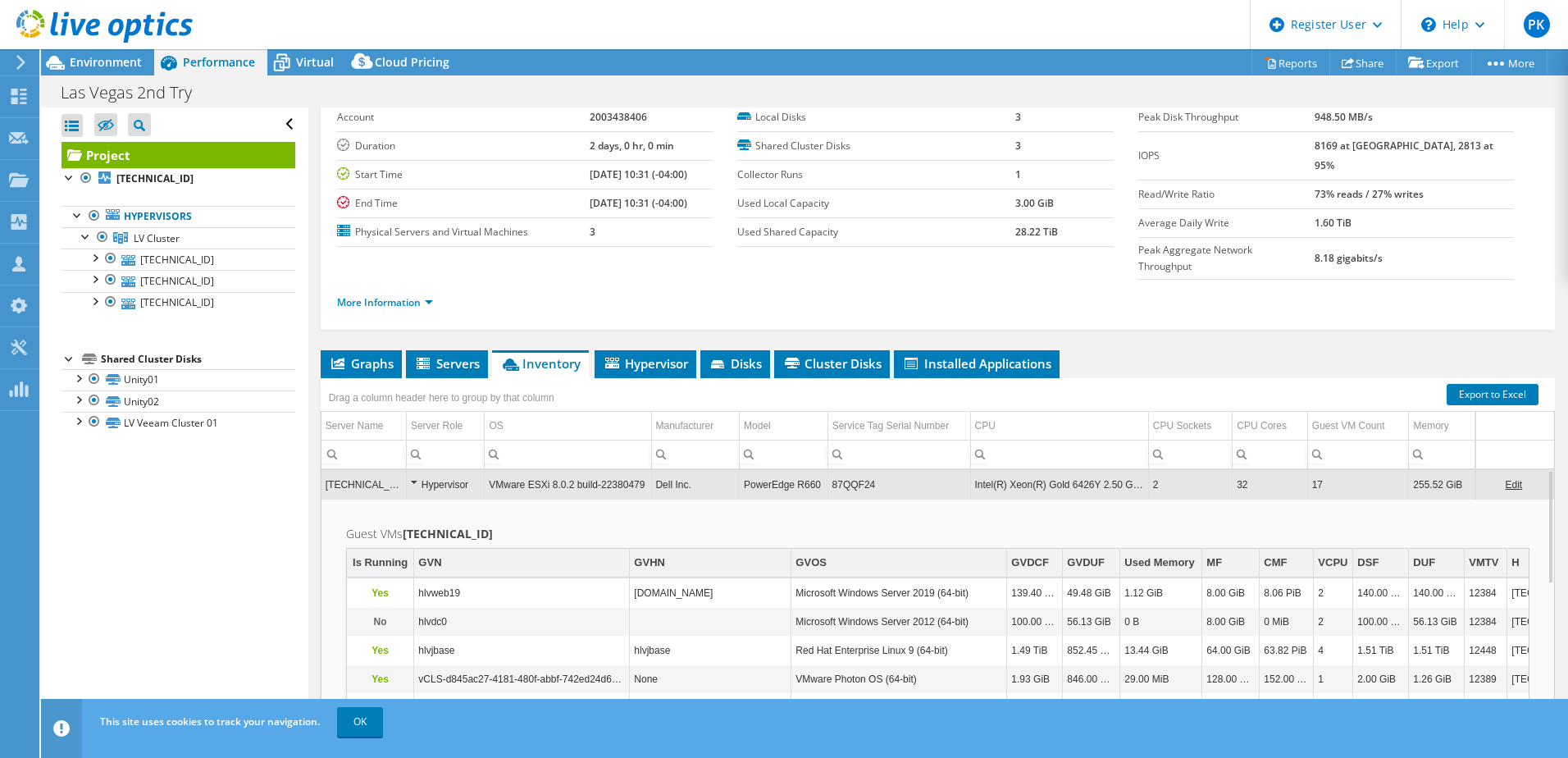
copy td "87QQF24"
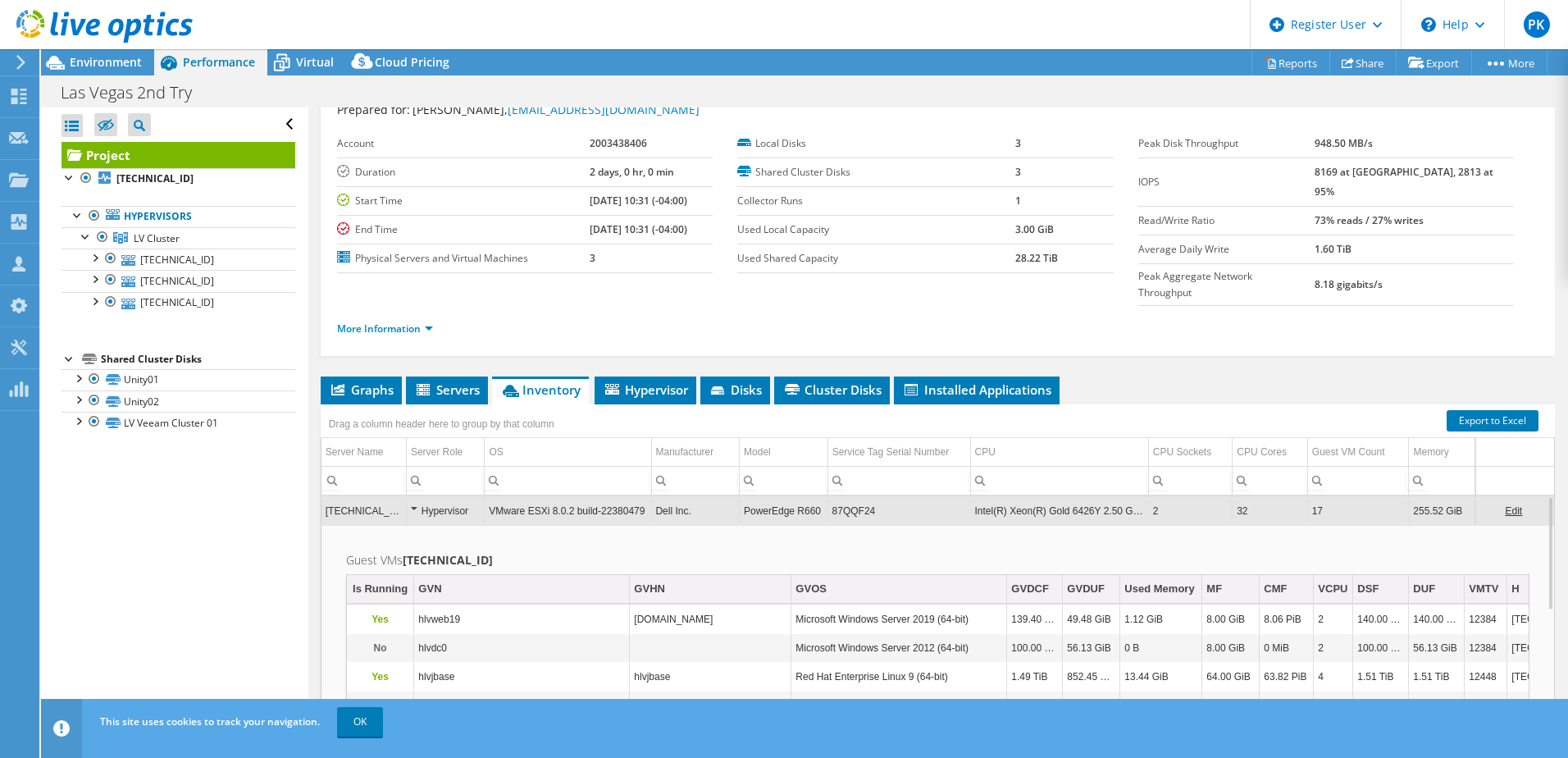
scroll to position [0, 0]
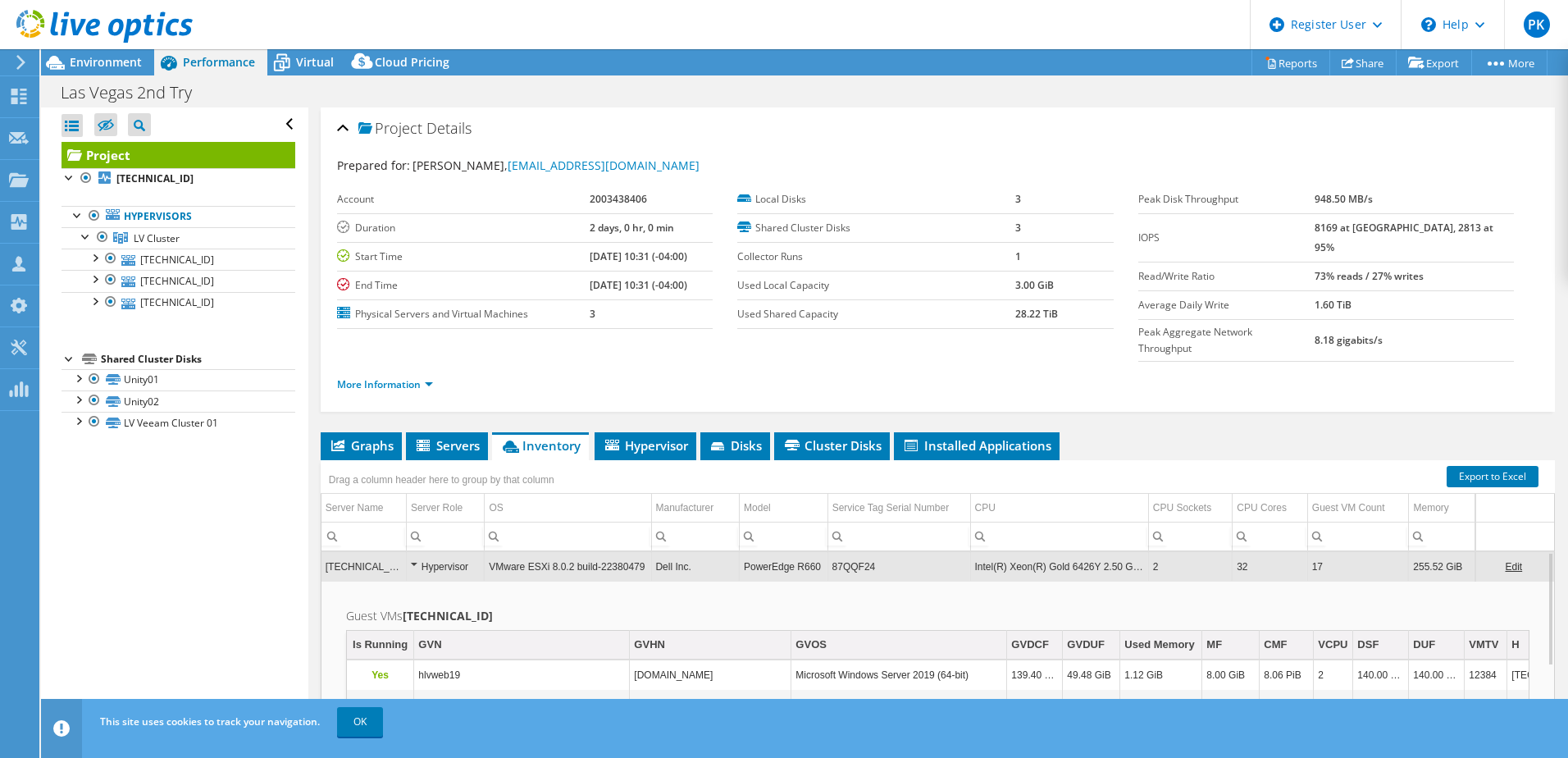
click at [411, 557] on div "Hypervisor" at bounding box center [445, 567] width 70 height 20
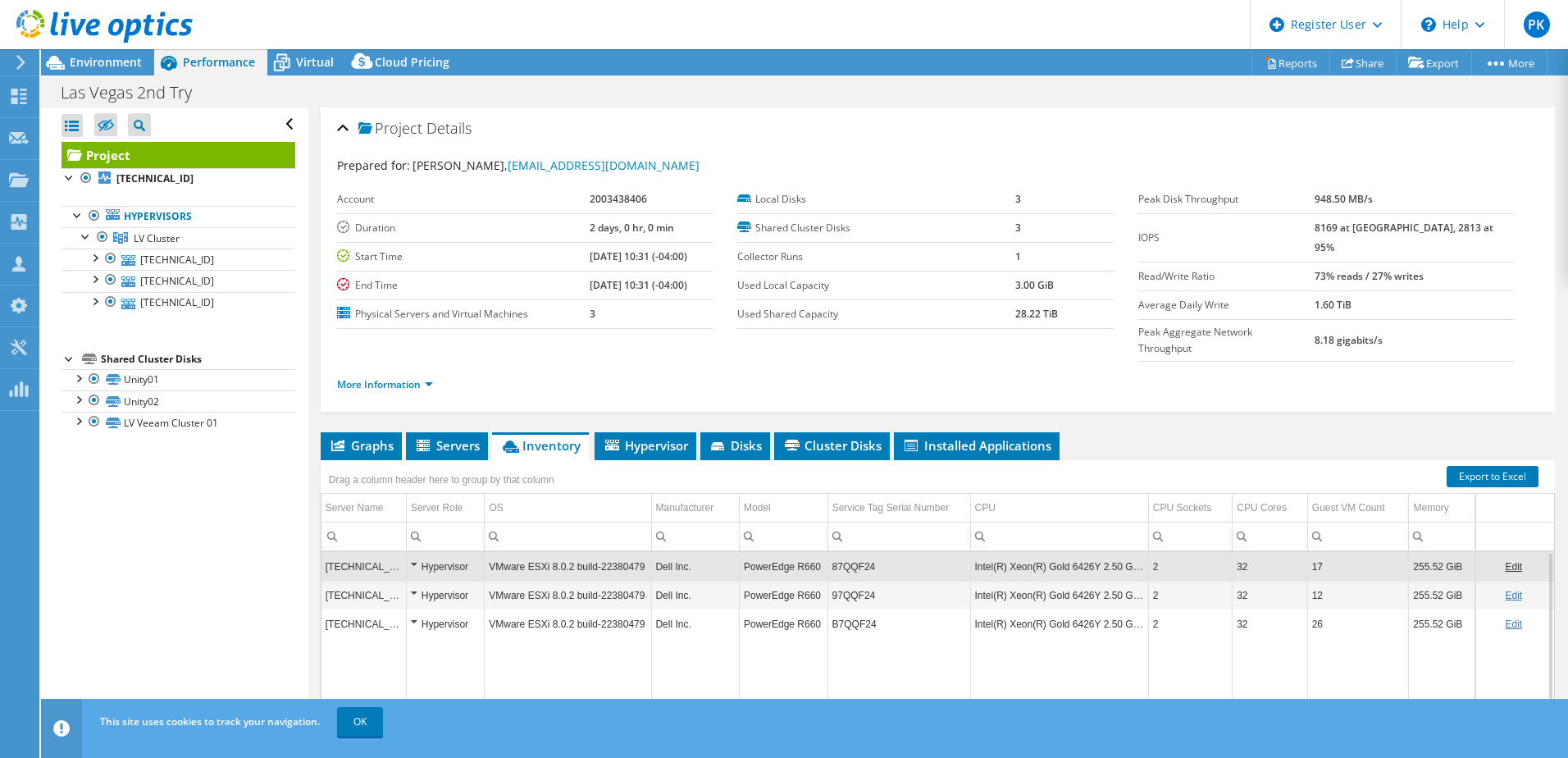
click at [411, 557] on div "Hypervisor" at bounding box center [445, 567] width 70 height 20
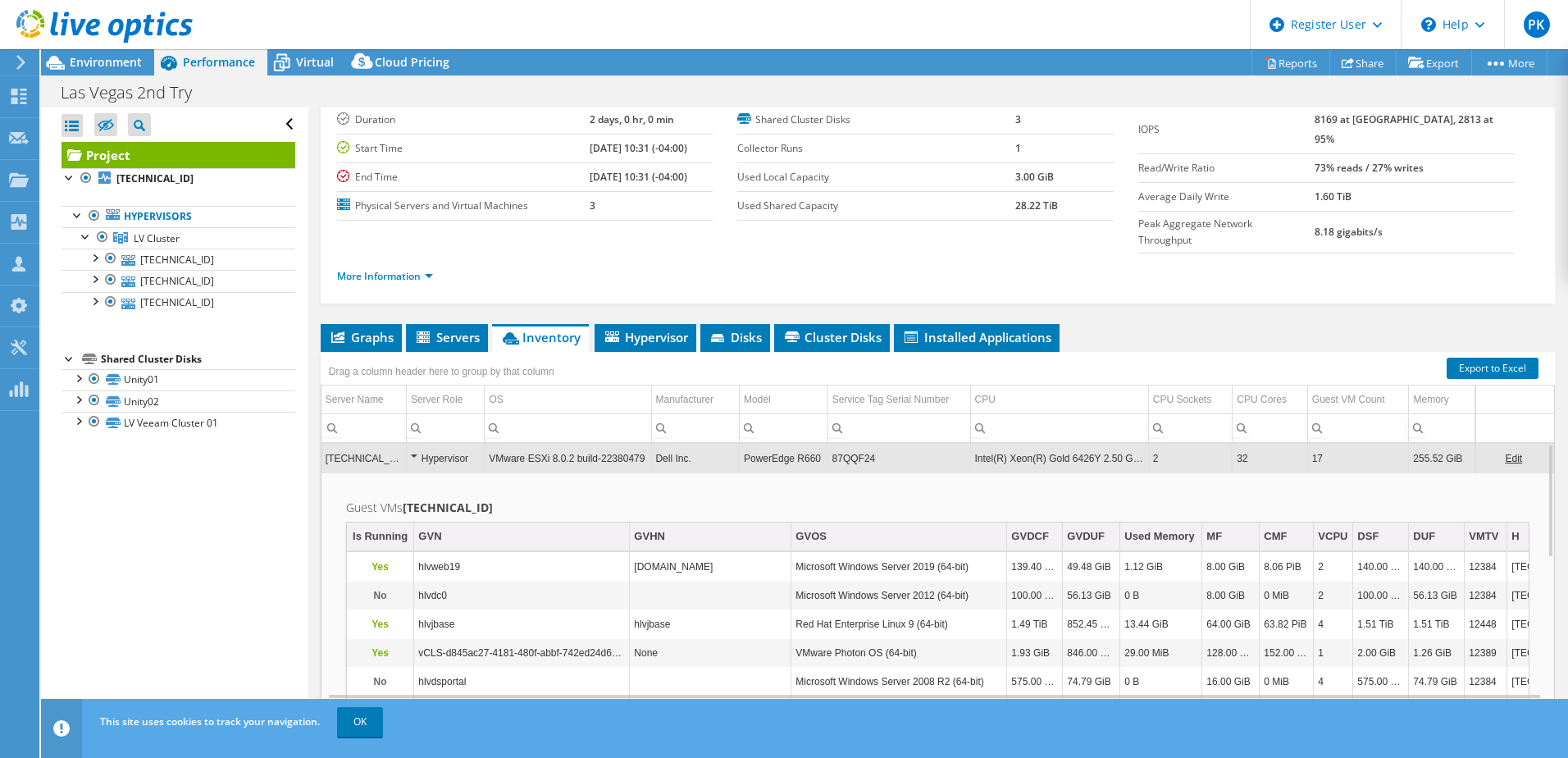
scroll to position [112, 0]
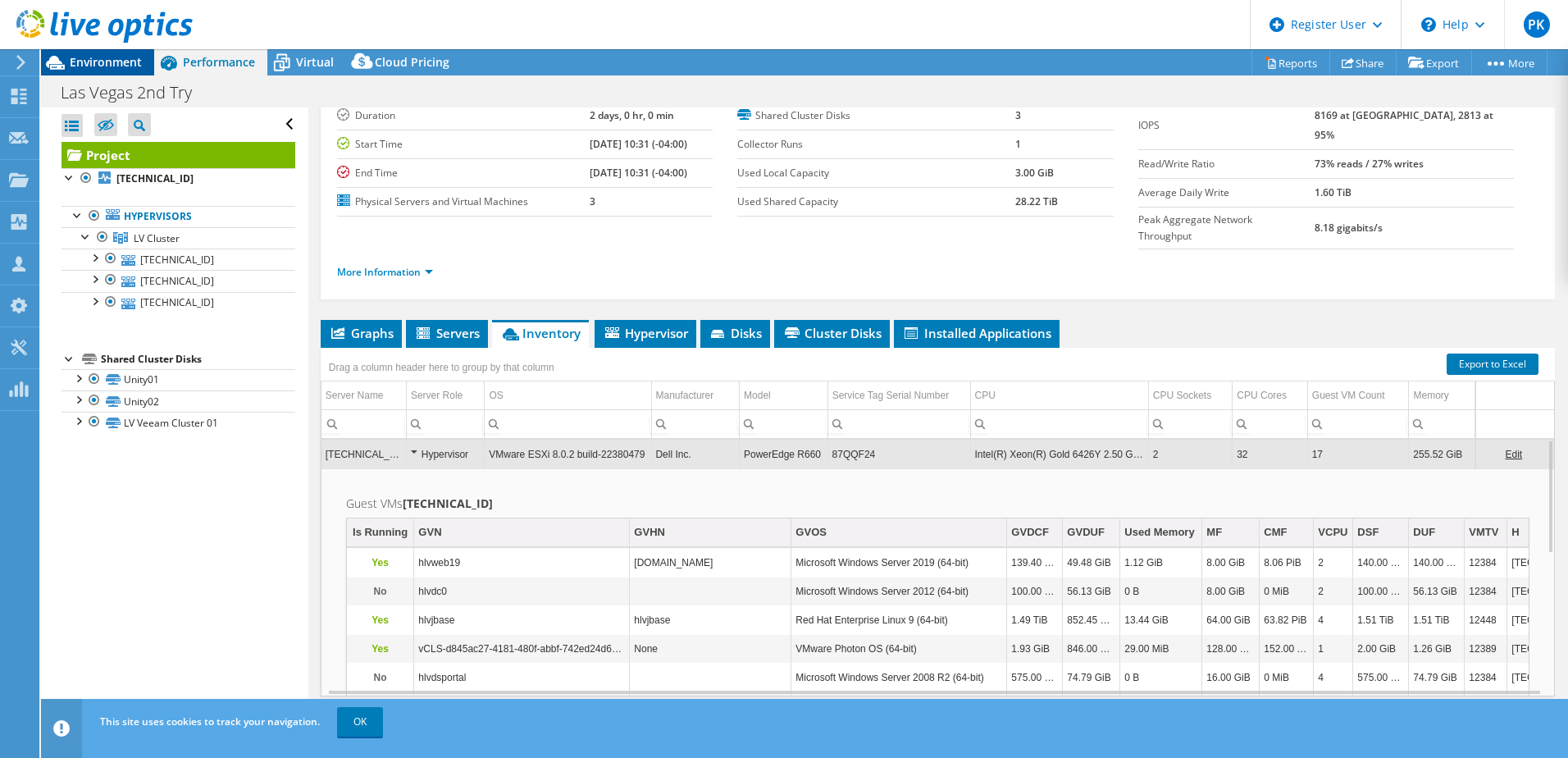
click at [103, 66] on span "Environment" at bounding box center [106, 62] width 72 height 15
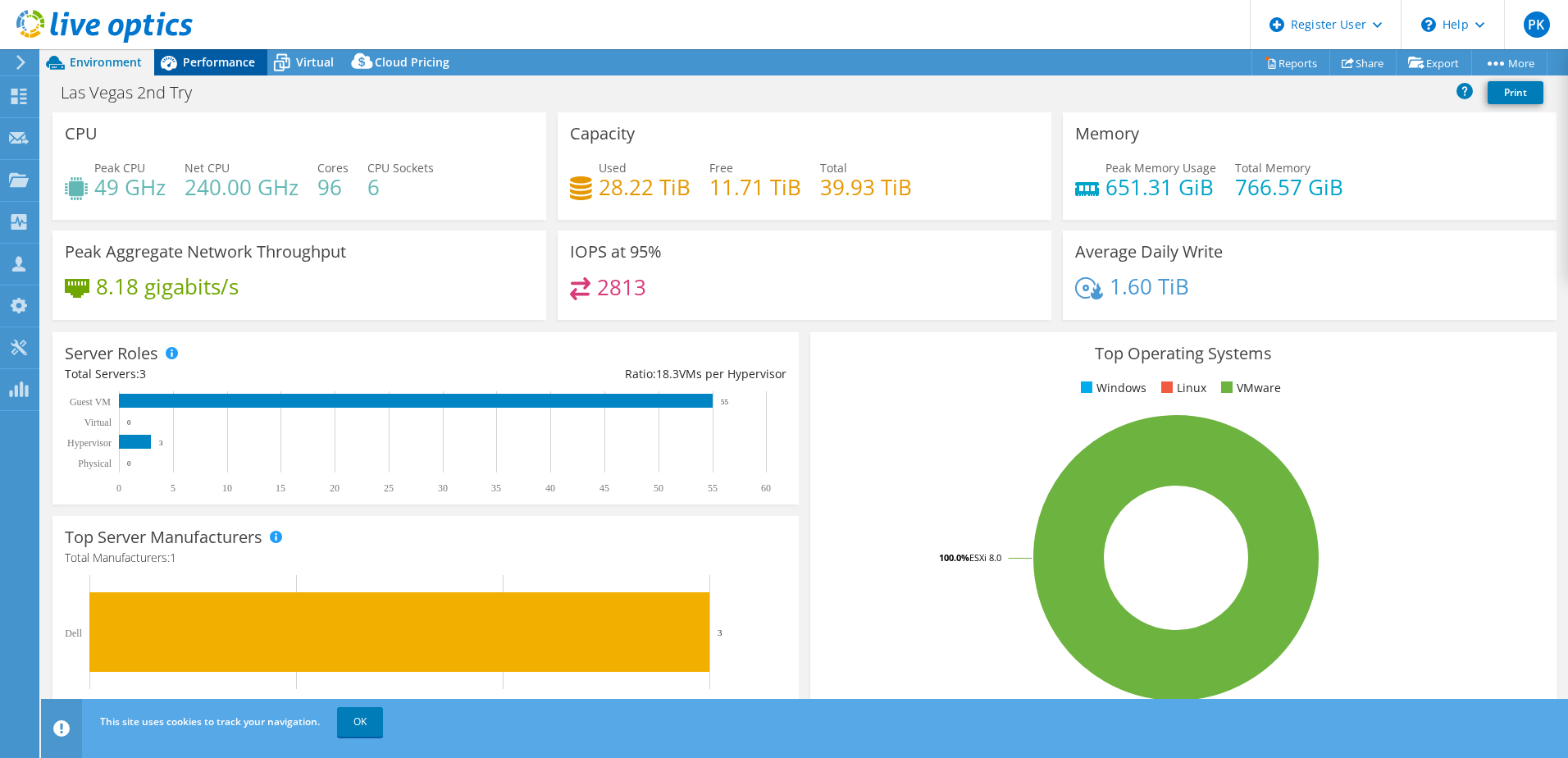
click at [228, 66] on span "Performance" at bounding box center [219, 62] width 72 height 15
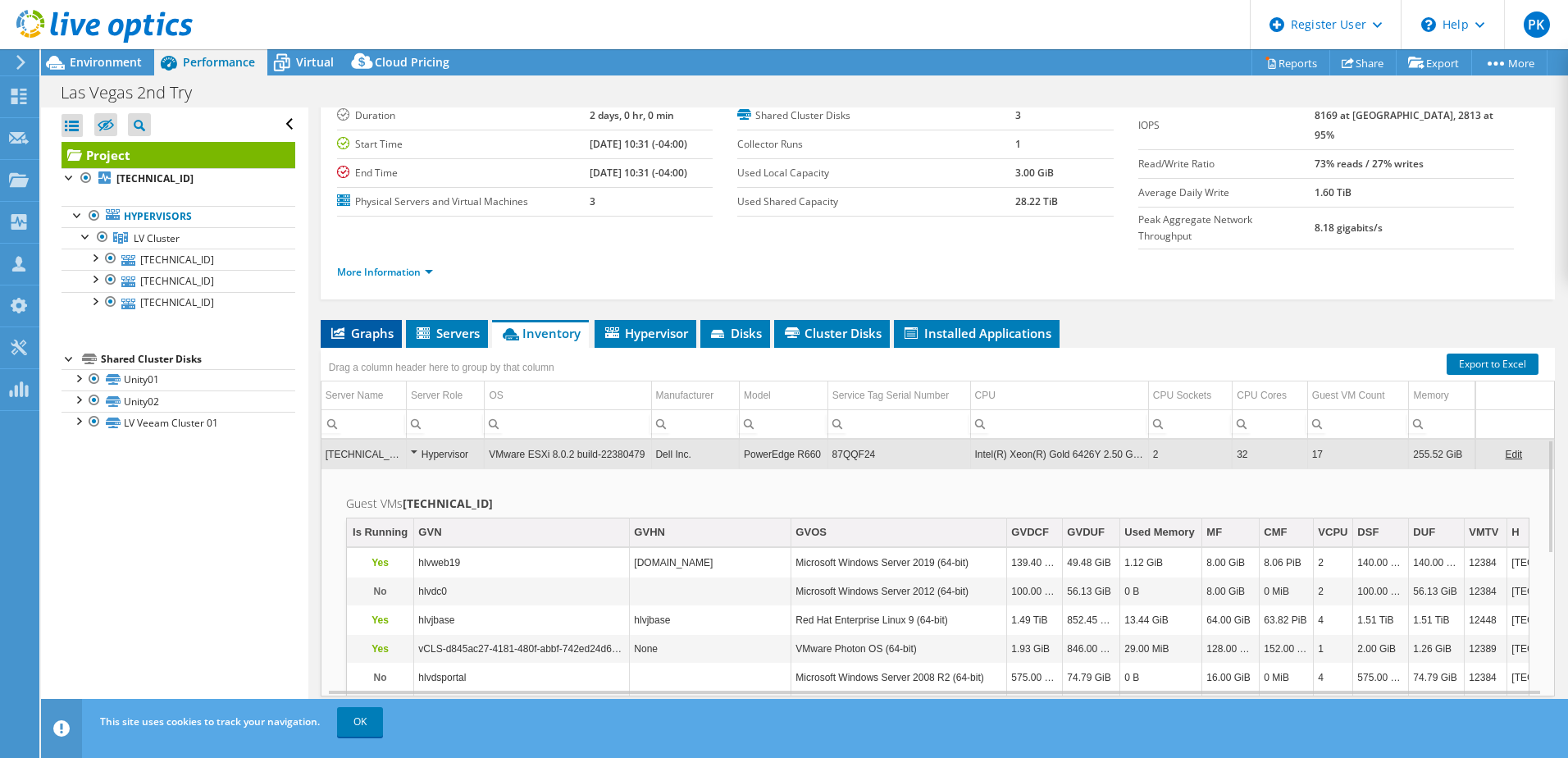
click at [363, 325] on span "Graphs" at bounding box center [362, 333] width 65 height 16
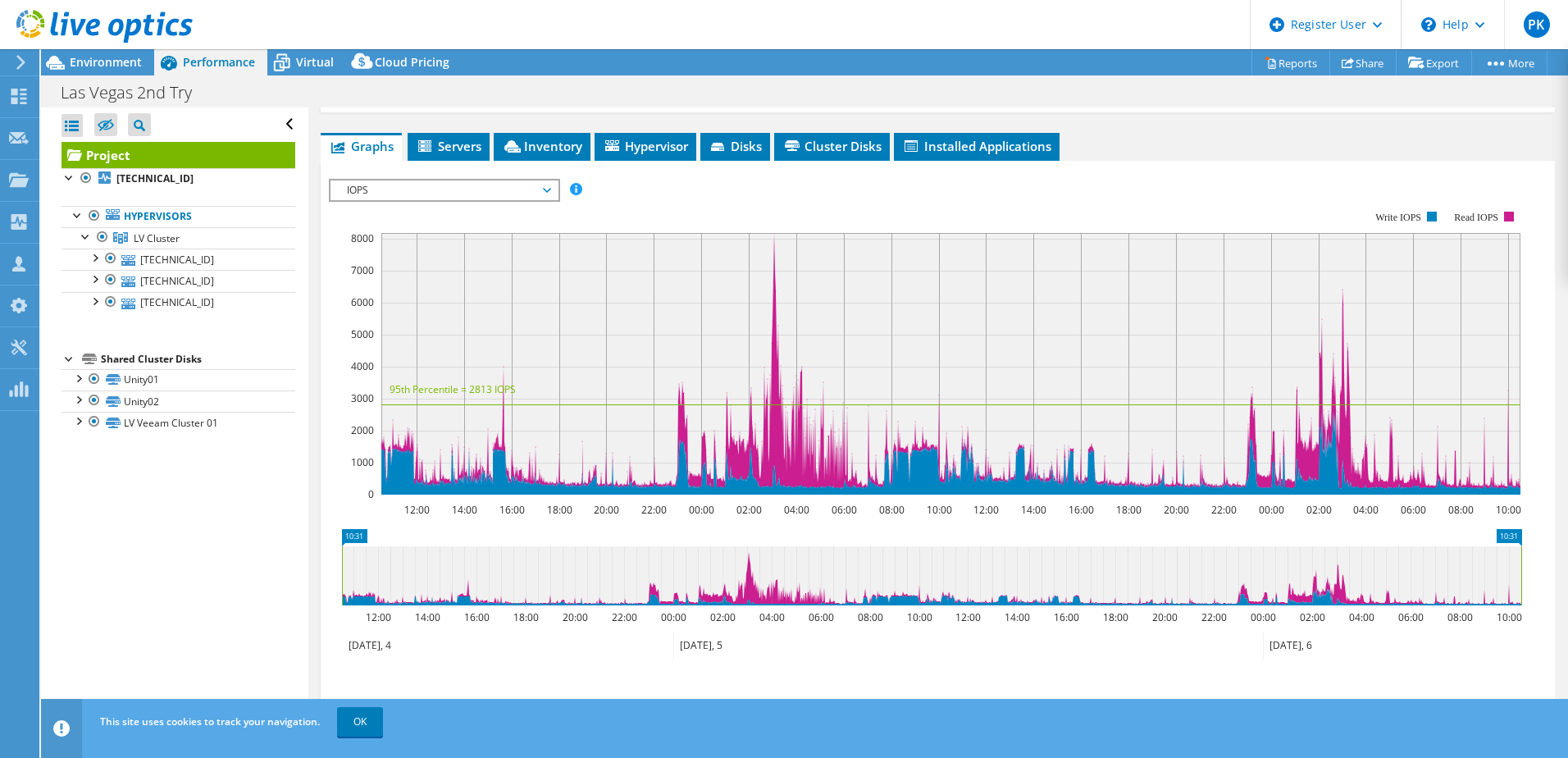
scroll to position [277, 0]
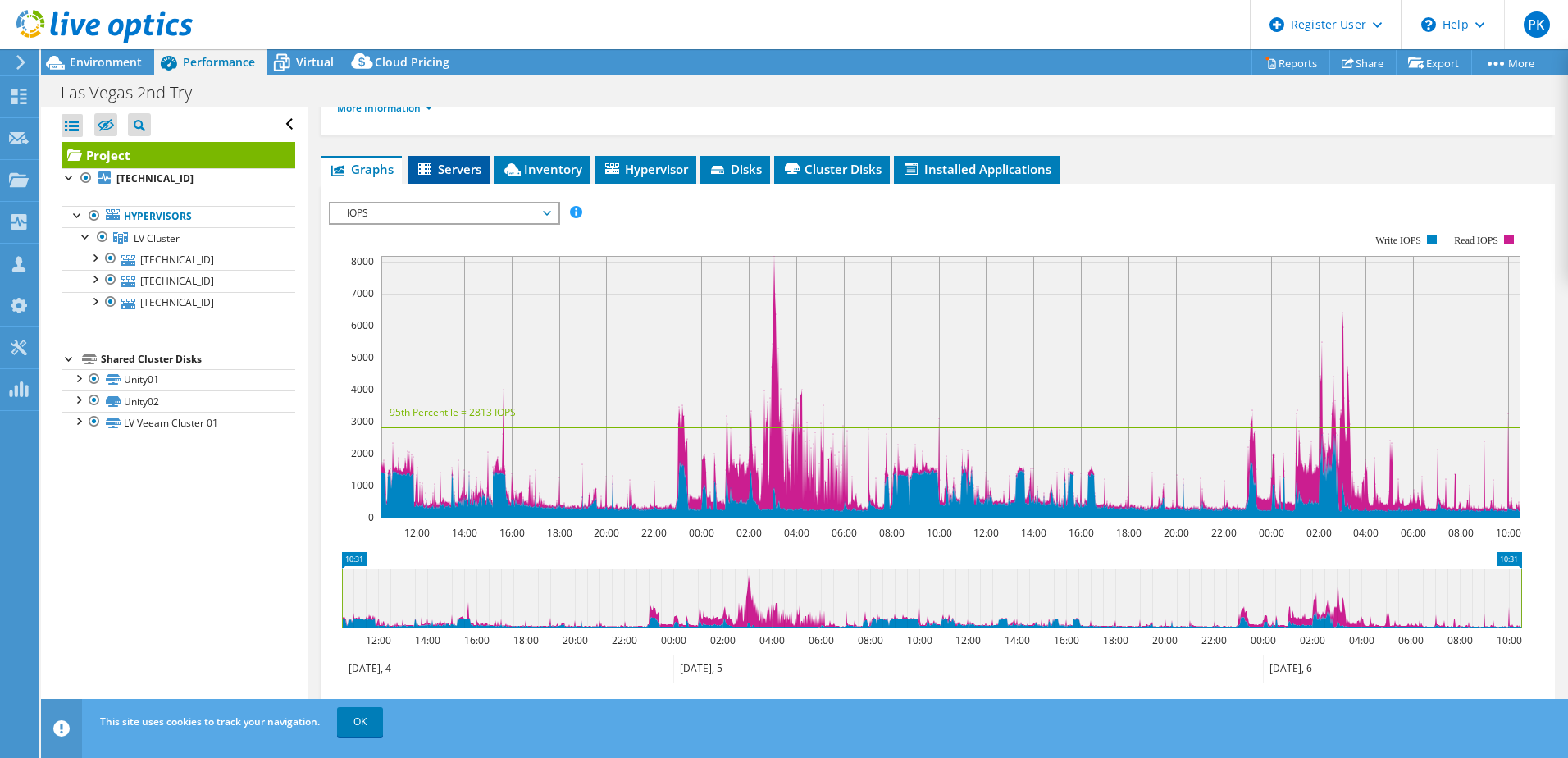
click at [463, 161] on span "Servers" at bounding box center [449, 169] width 66 height 16
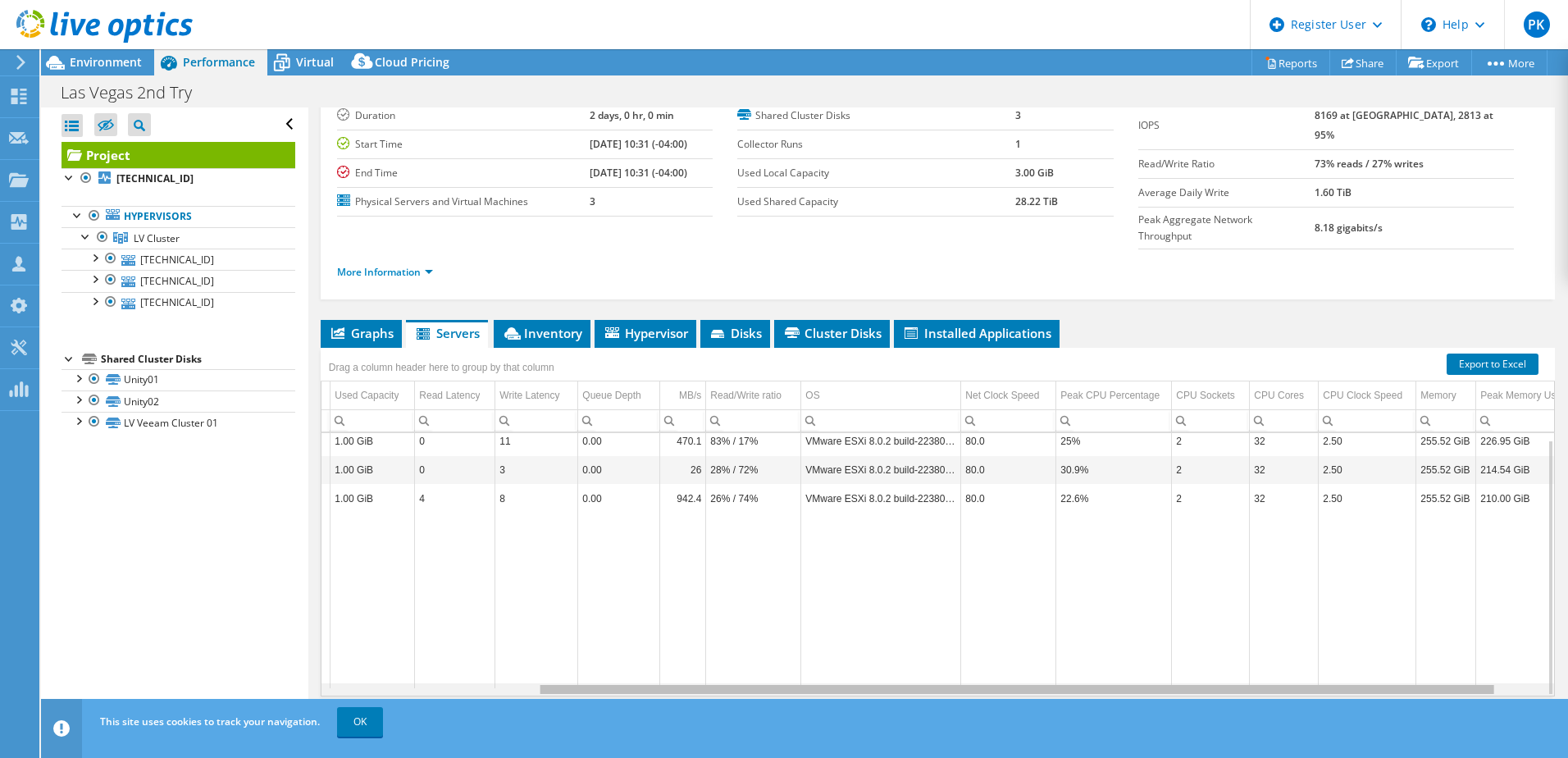
scroll to position [6, 323]
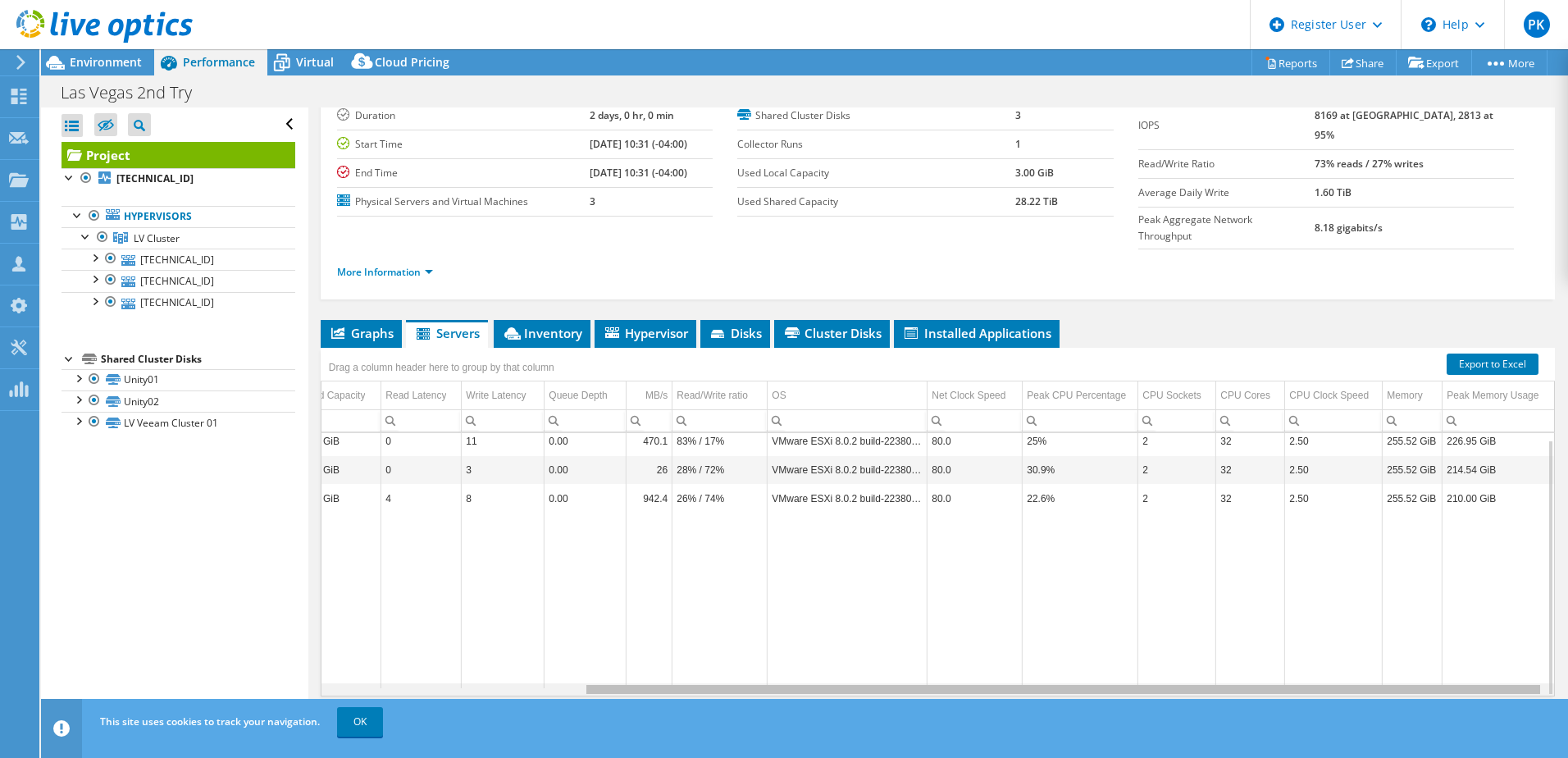
drag, startPoint x: 1162, startPoint y: 657, endPoint x: 1490, endPoint y: 664, distance: 328.1
click at [1490, 664] on body "PK Dell User [PERSON_NAME] [PERSON_NAME][EMAIL_ADDRESS][PERSON_NAME][DOMAIN_NAM…" at bounding box center [784, 379] width 1568 height 758
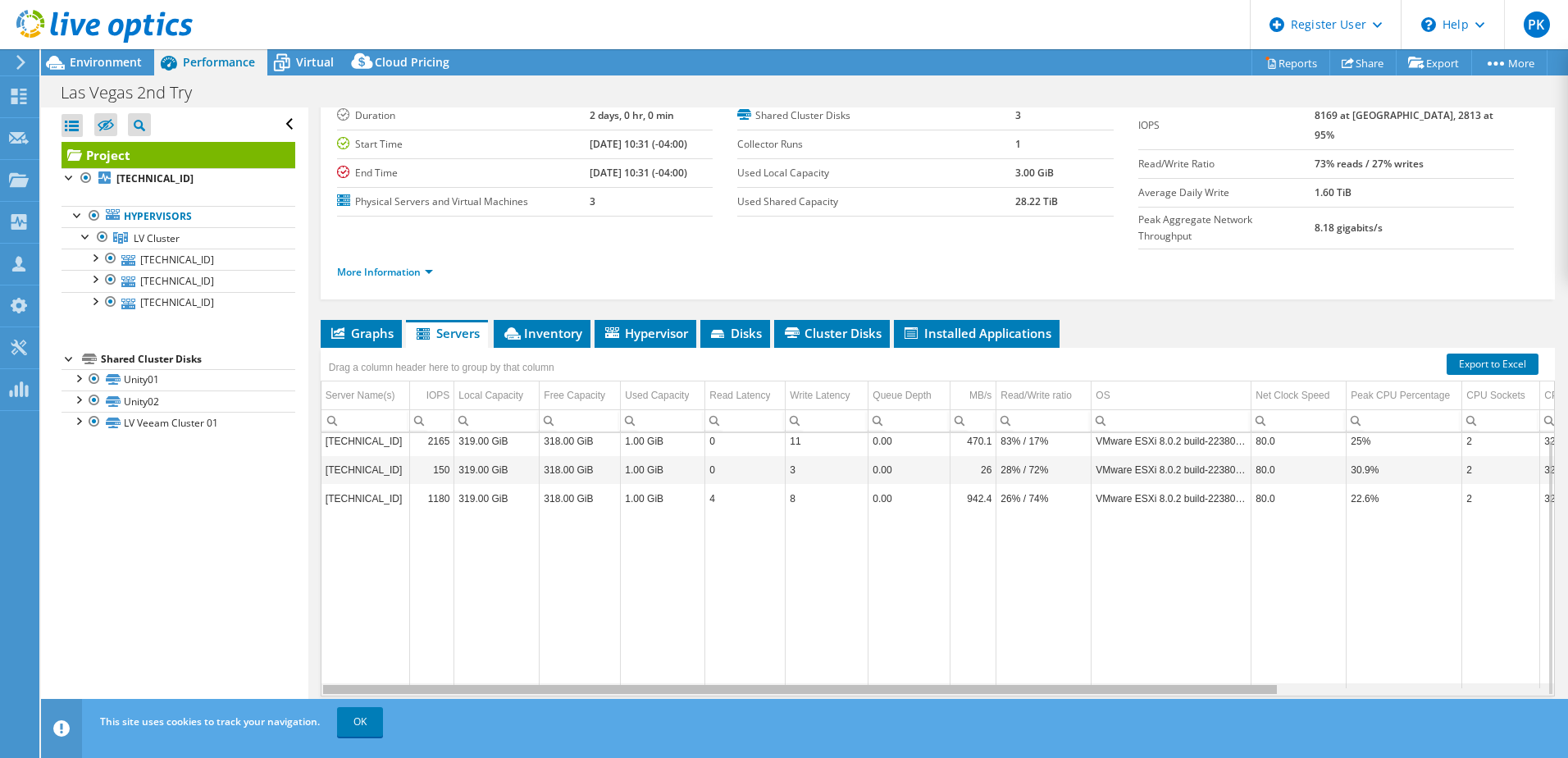
drag, startPoint x: 831, startPoint y: 656, endPoint x: 404, endPoint y: 640, distance: 427.3
click at [399, 670] on body "PK Dell User [PERSON_NAME] [PERSON_NAME][EMAIL_ADDRESS][PERSON_NAME][DOMAIN_NAM…" at bounding box center [784, 379] width 1568 height 758
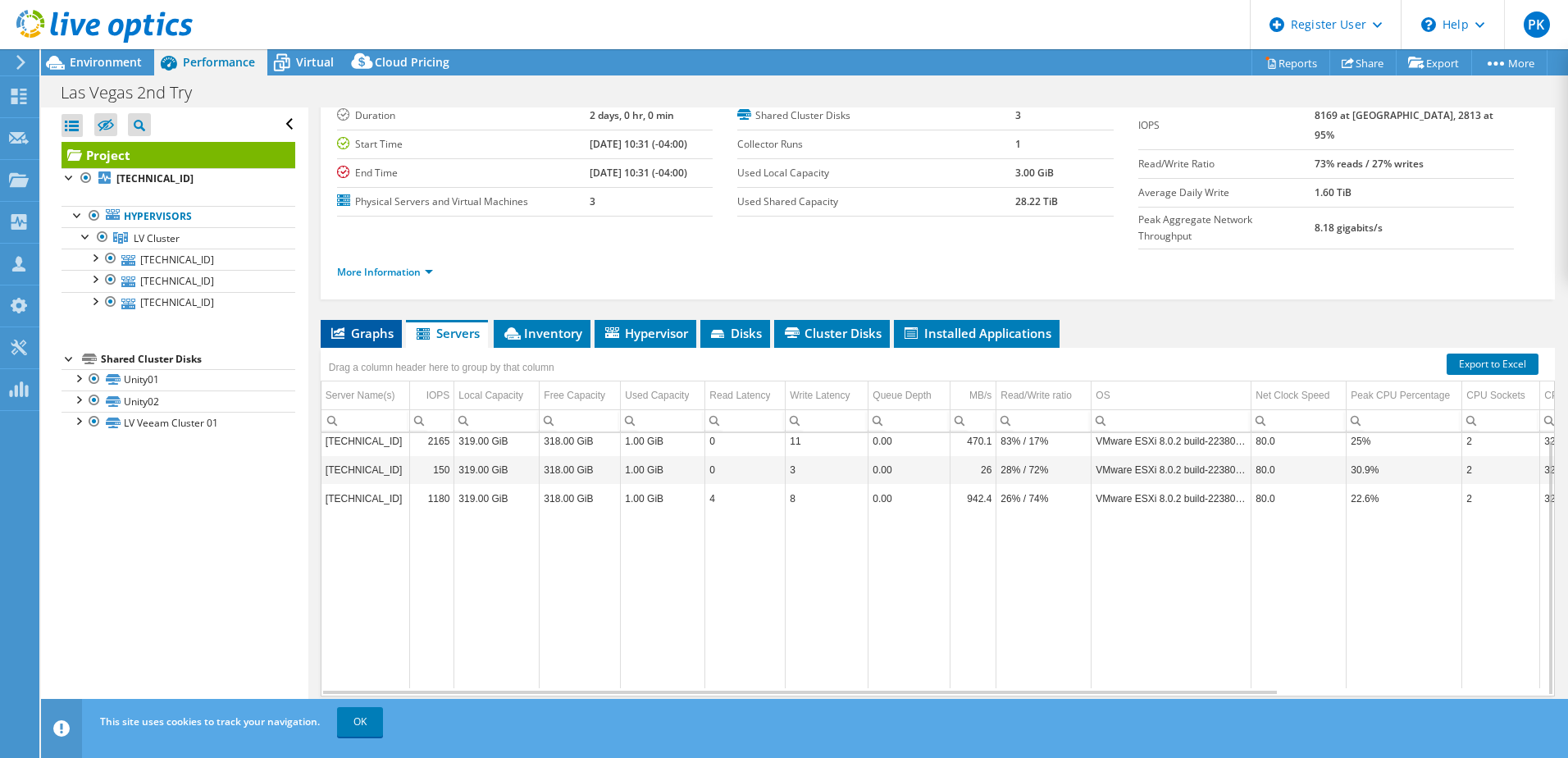
click at [363, 325] on span "Graphs" at bounding box center [362, 333] width 65 height 16
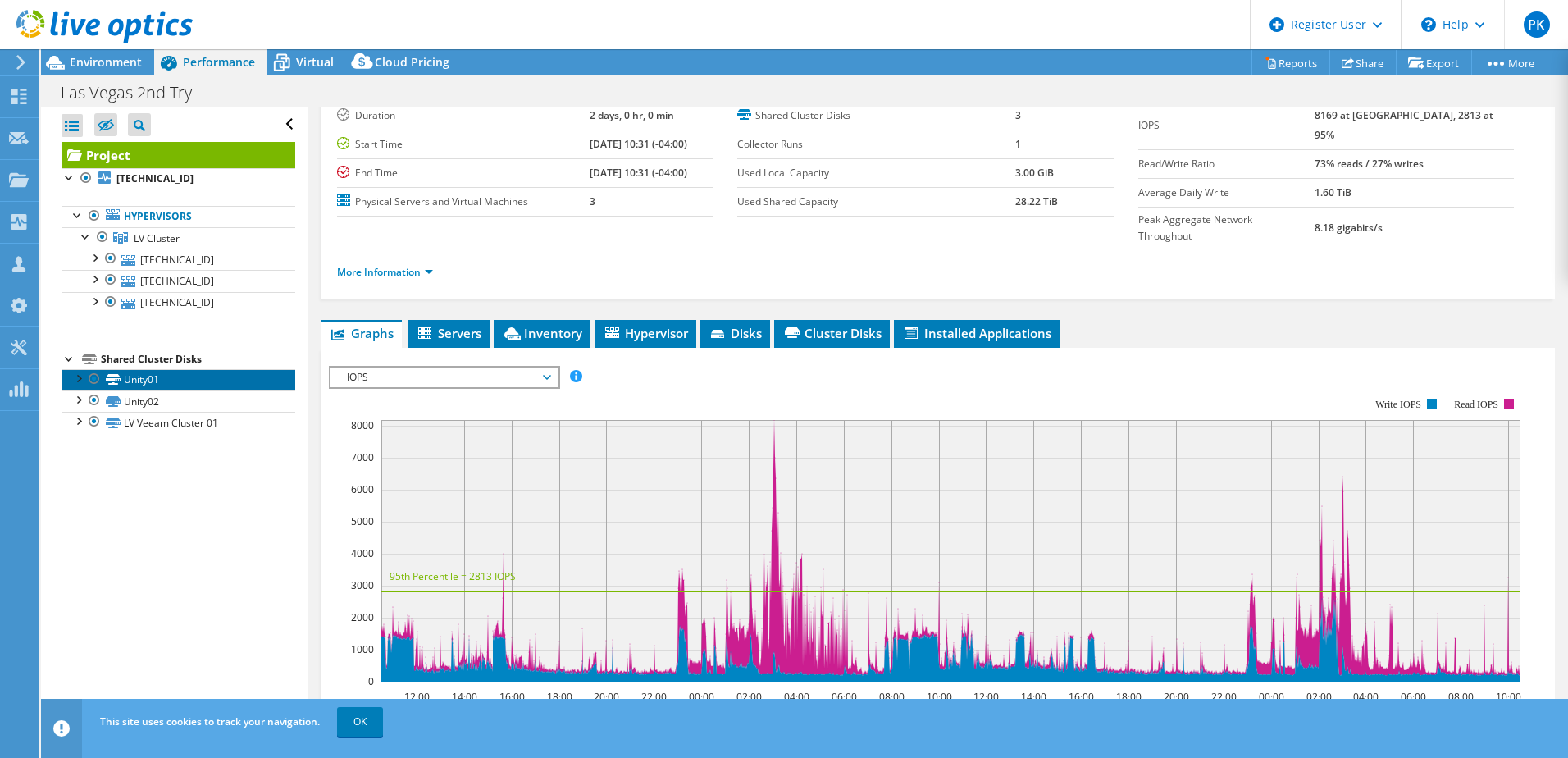
click at [136, 377] on link "Unity01" at bounding box center [178, 380] width 233 height 22
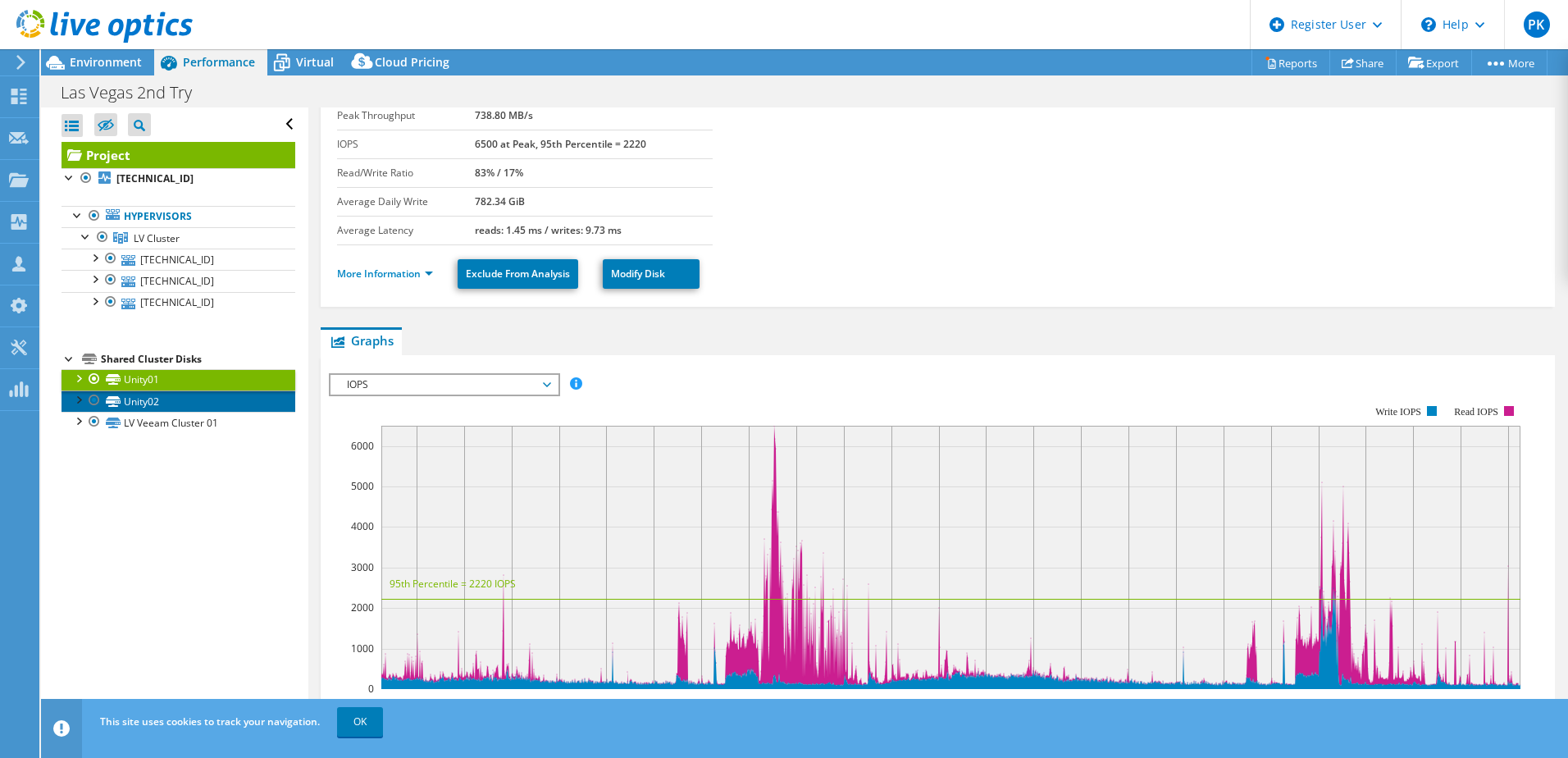
click at [154, 400] on link "Unity02" at bounding box center [178, 402] width 233 height 22
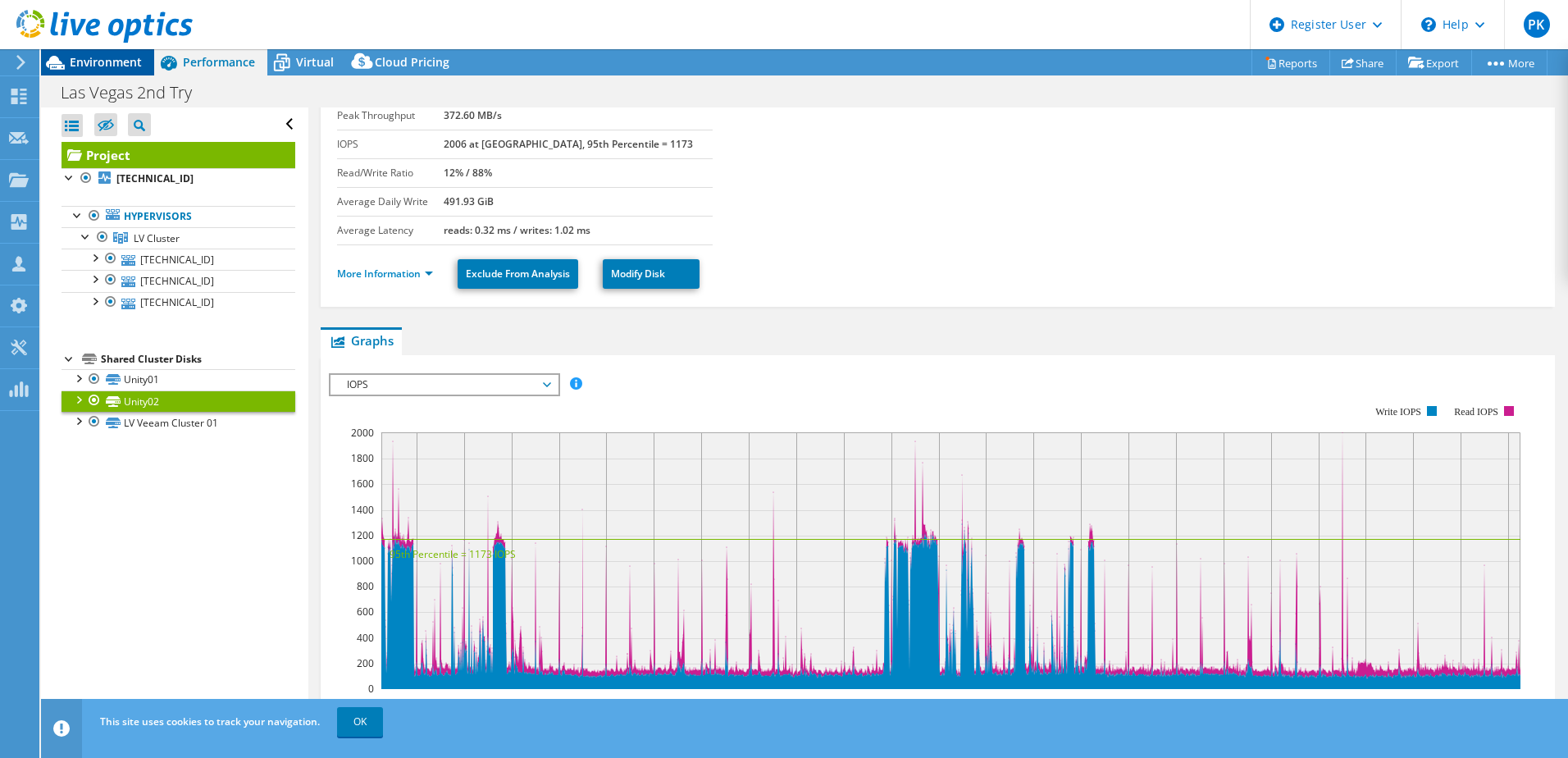
click at [104, 56] on span "Environment" at bounding box center [106, 62] width 72 height 15
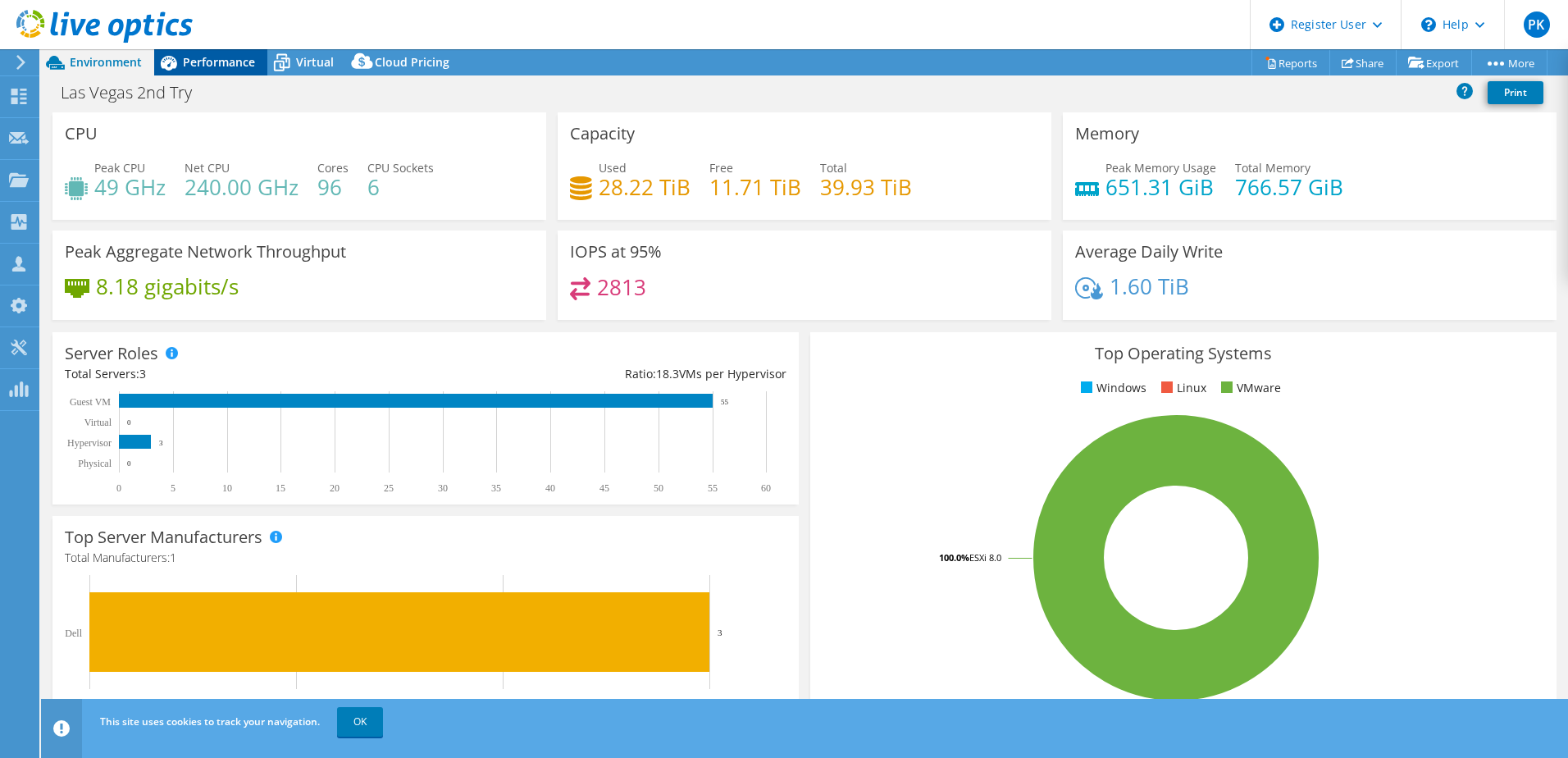
click at [203, 65] on span "Performance" at bounding box center [219, 62] width 72 height 15
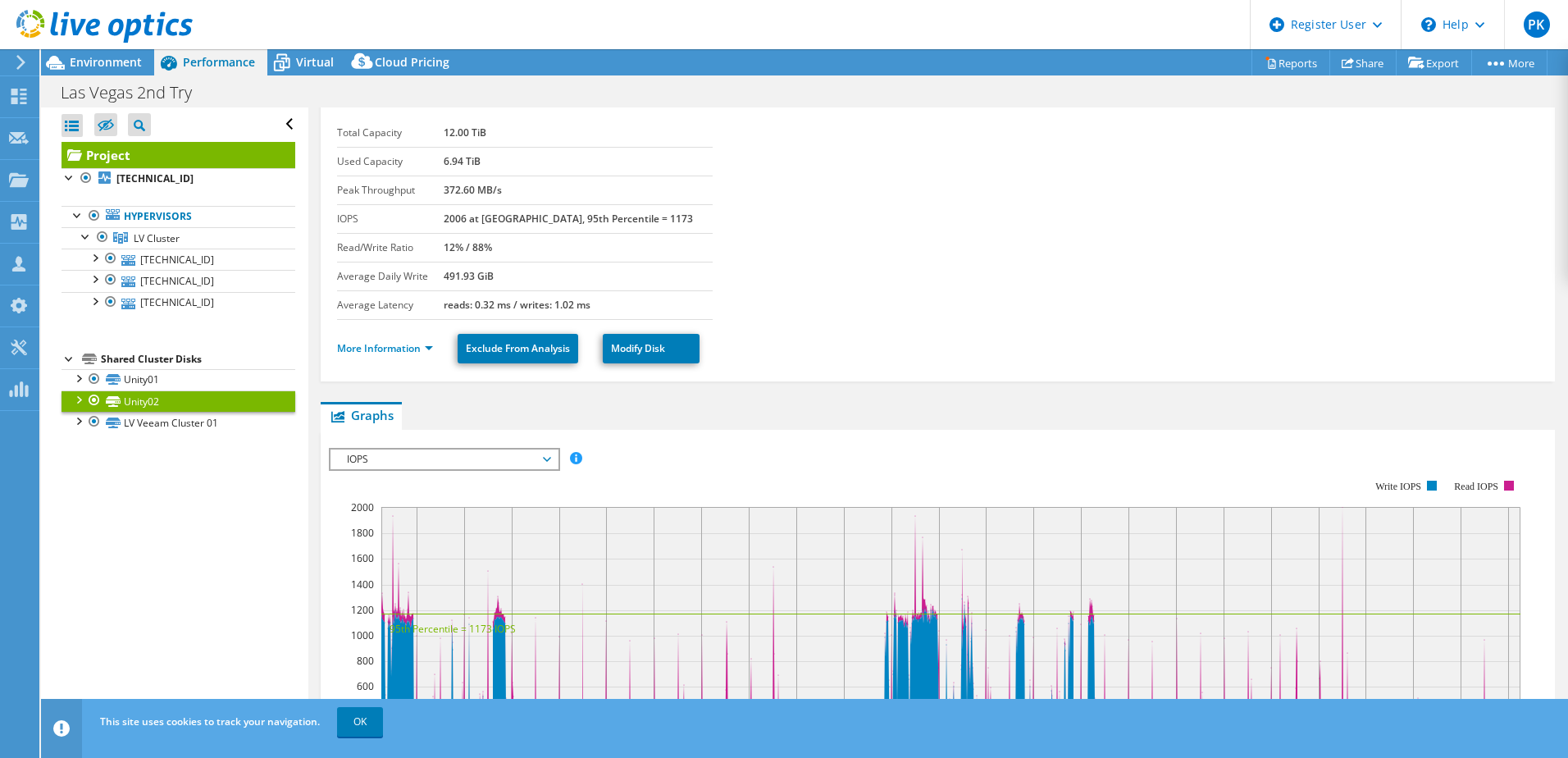
scroll to position [0, 0]
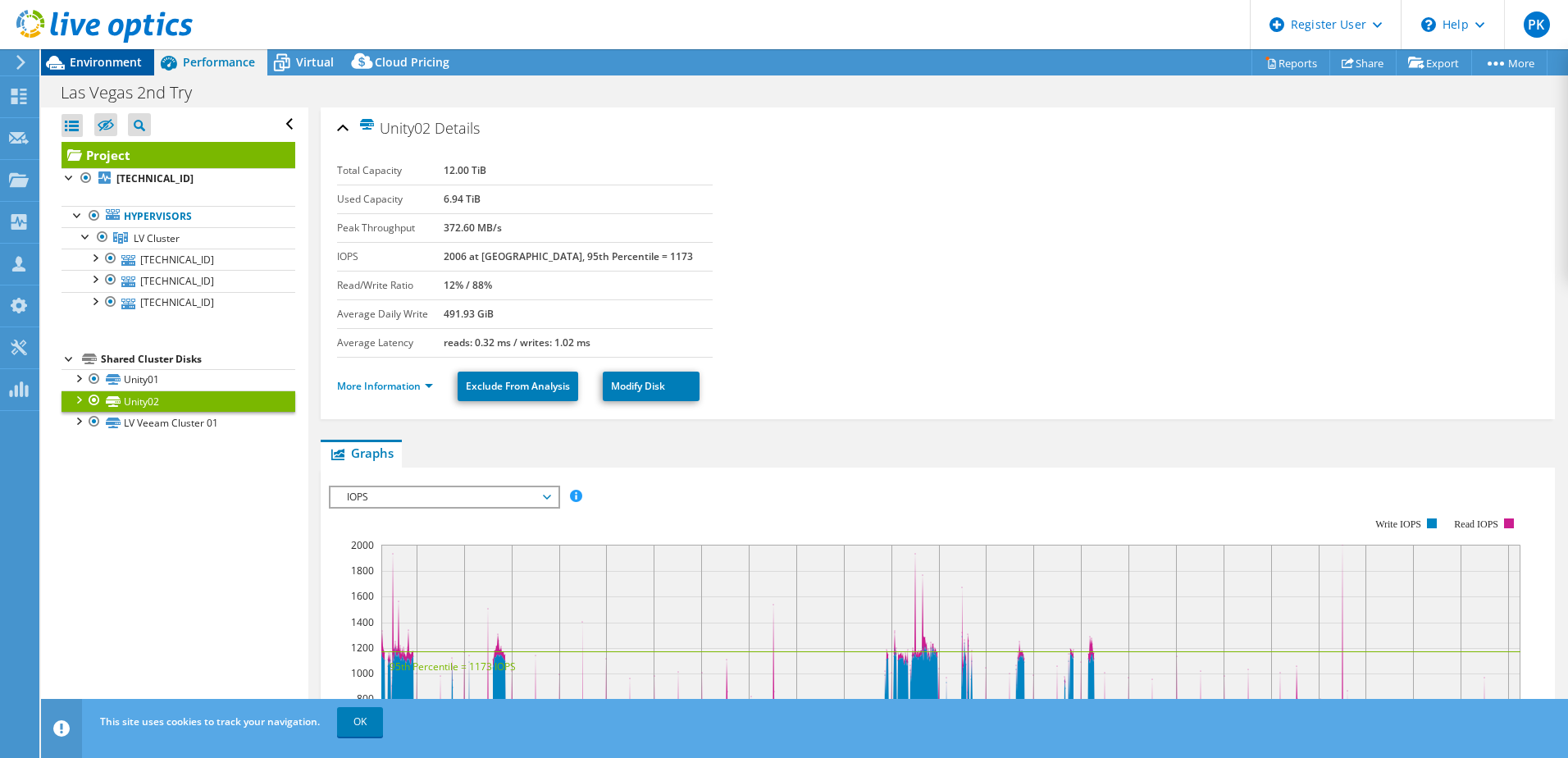
click at [101, 61] on span "Environment" at bounding box center [106, 62] width 72 height 15
